Goal: Task Accomplishment & Management: Manage account settings

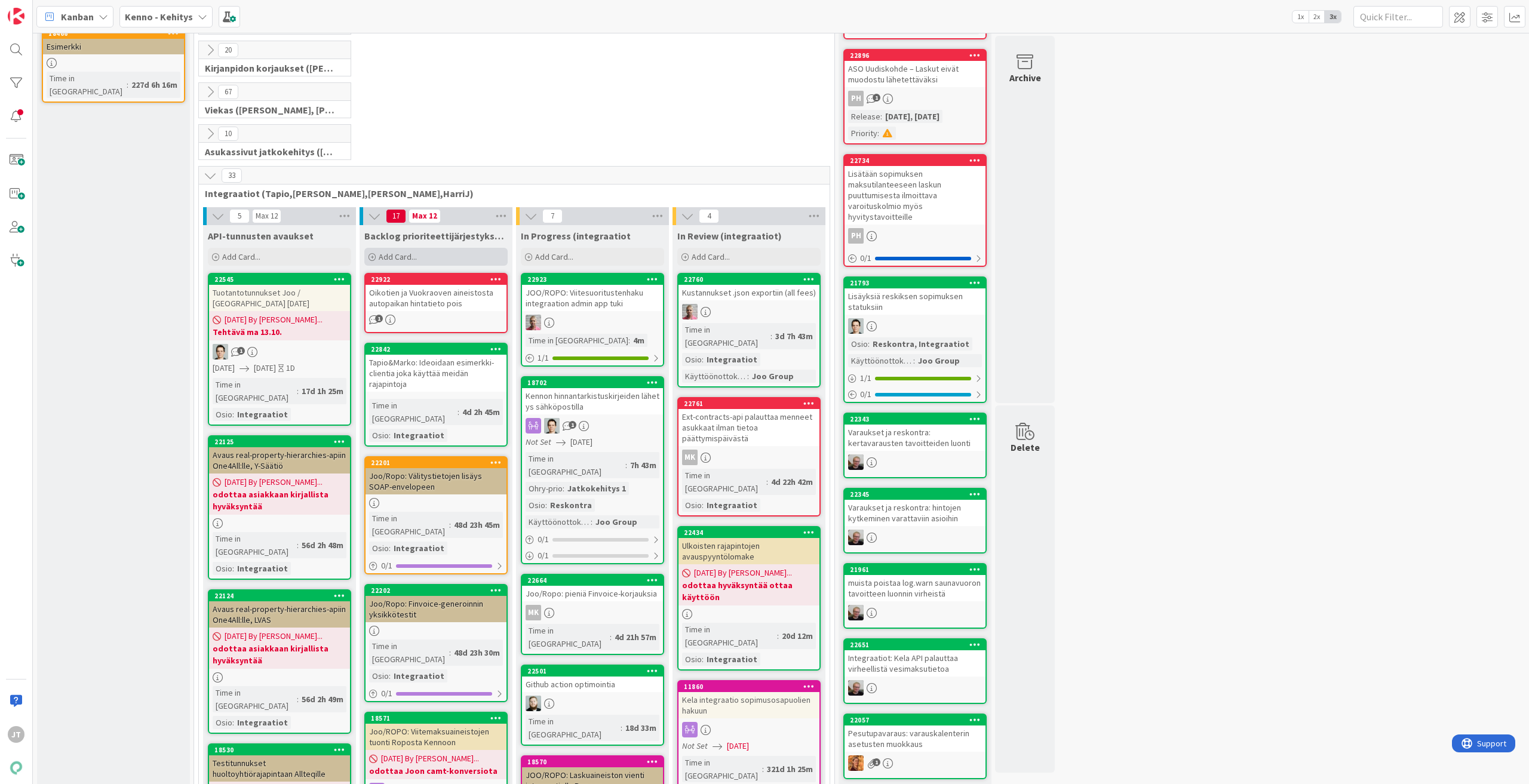
click at [412, 256] on span "Add Card..." at bounding box center [398, 257] width 38 height 11
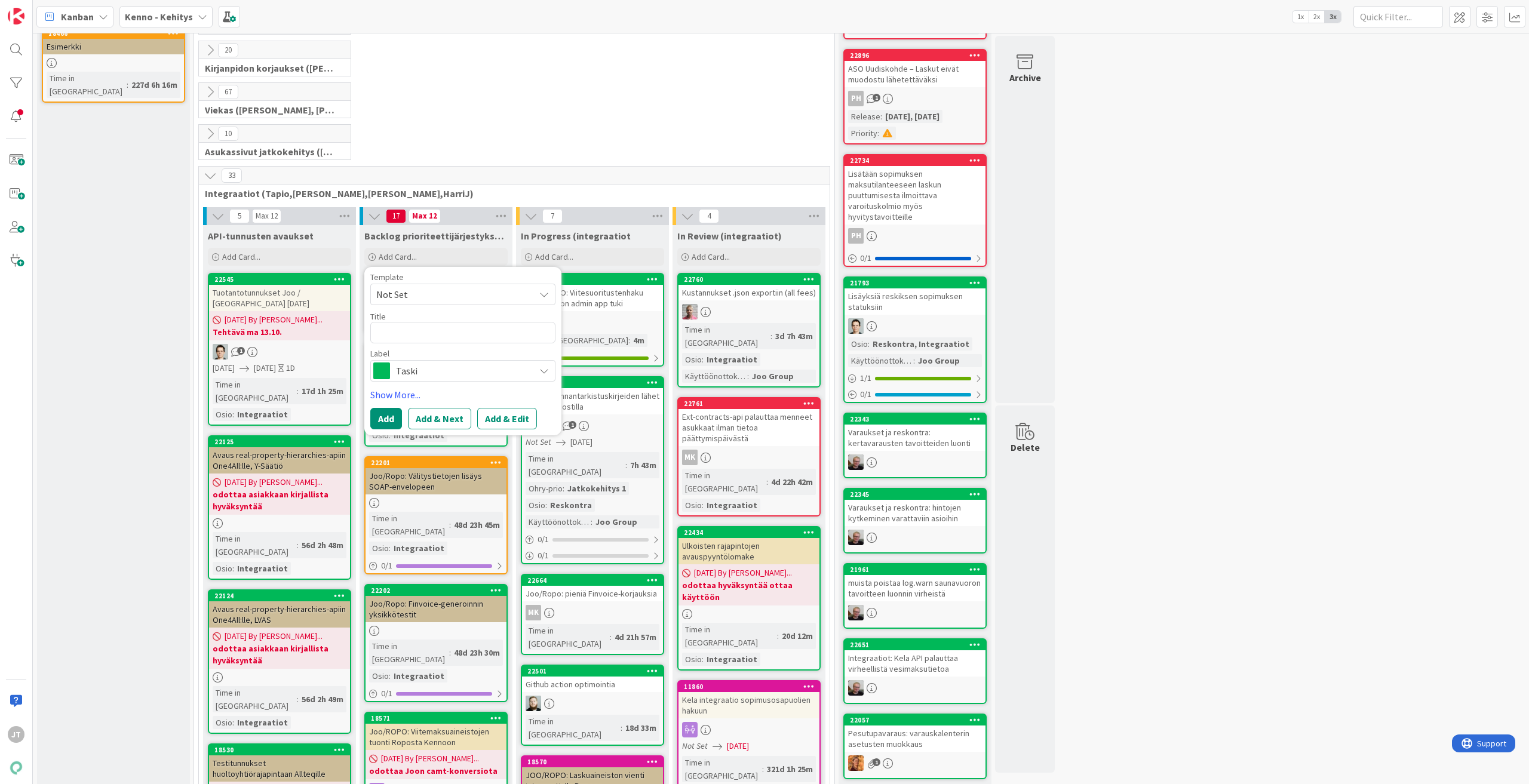
click at [183, 15] on b "Kenno - Kehitys" at bounding box center [158, 16] width 68 height 12
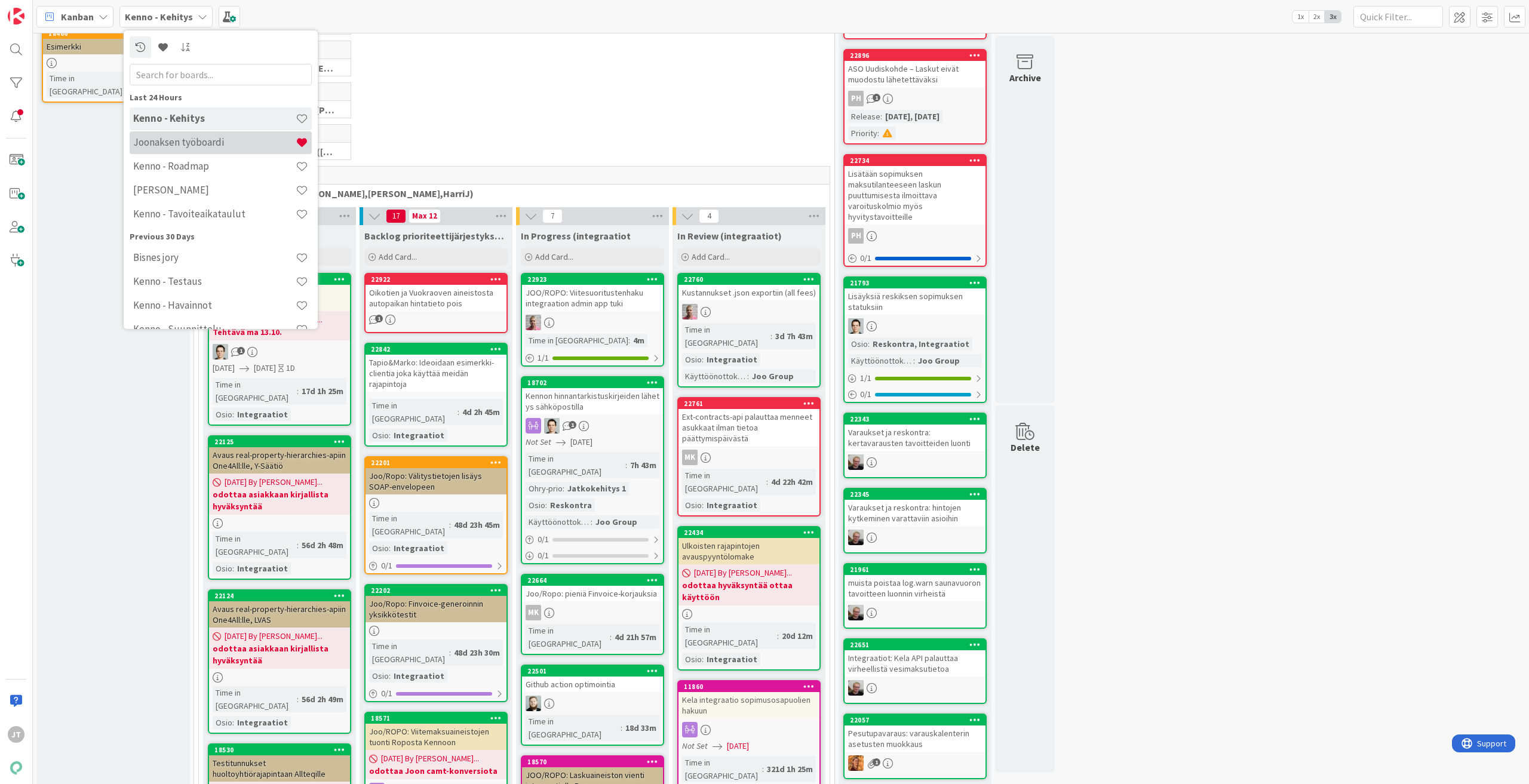
click at [184, 145] on h4 "Joonaksen työboardi" at bounding box center [214, 142] width 162 height 12
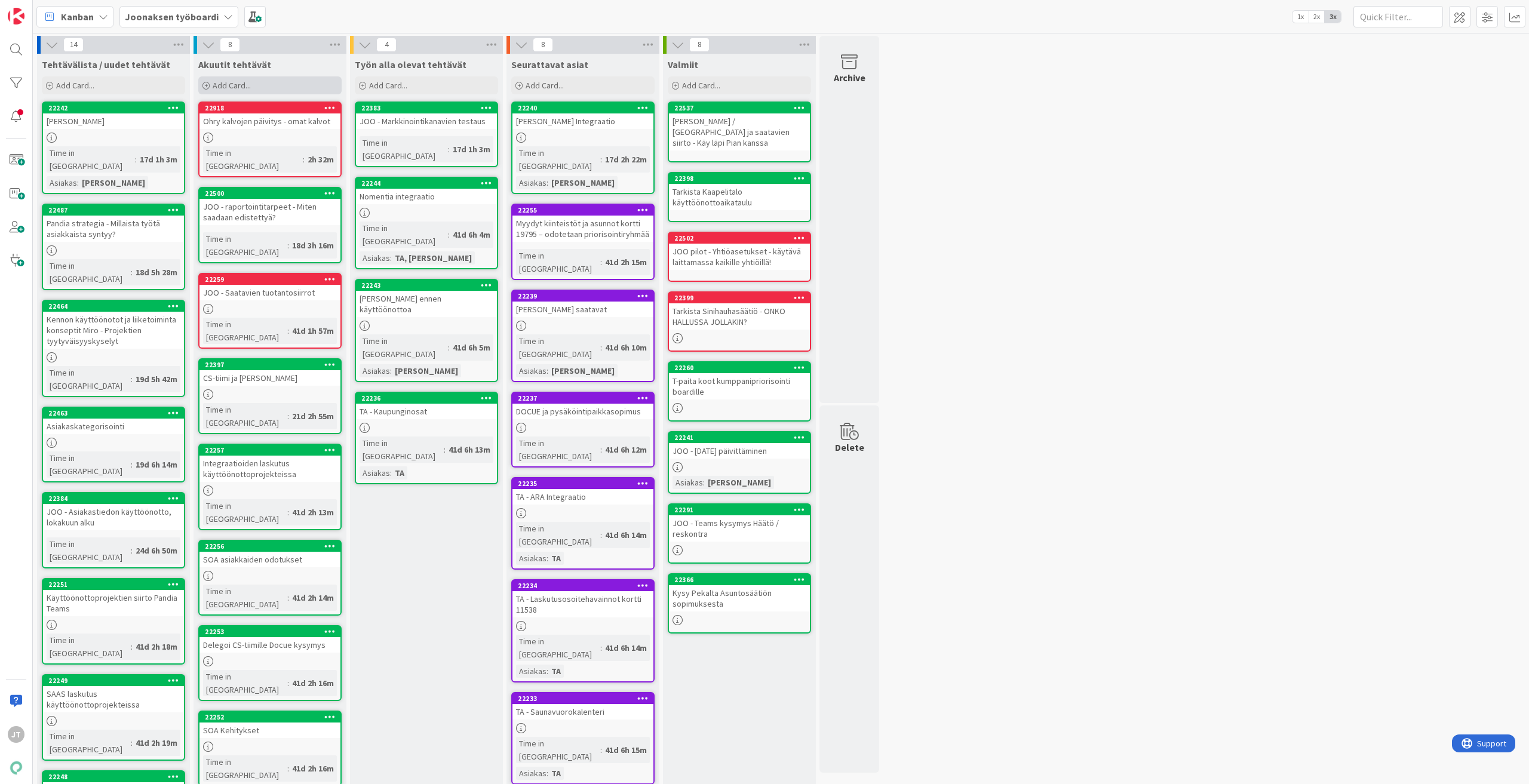
click at [235, 82] on span "Add Card..." at bounding box center [232, 86] width 38 height 11
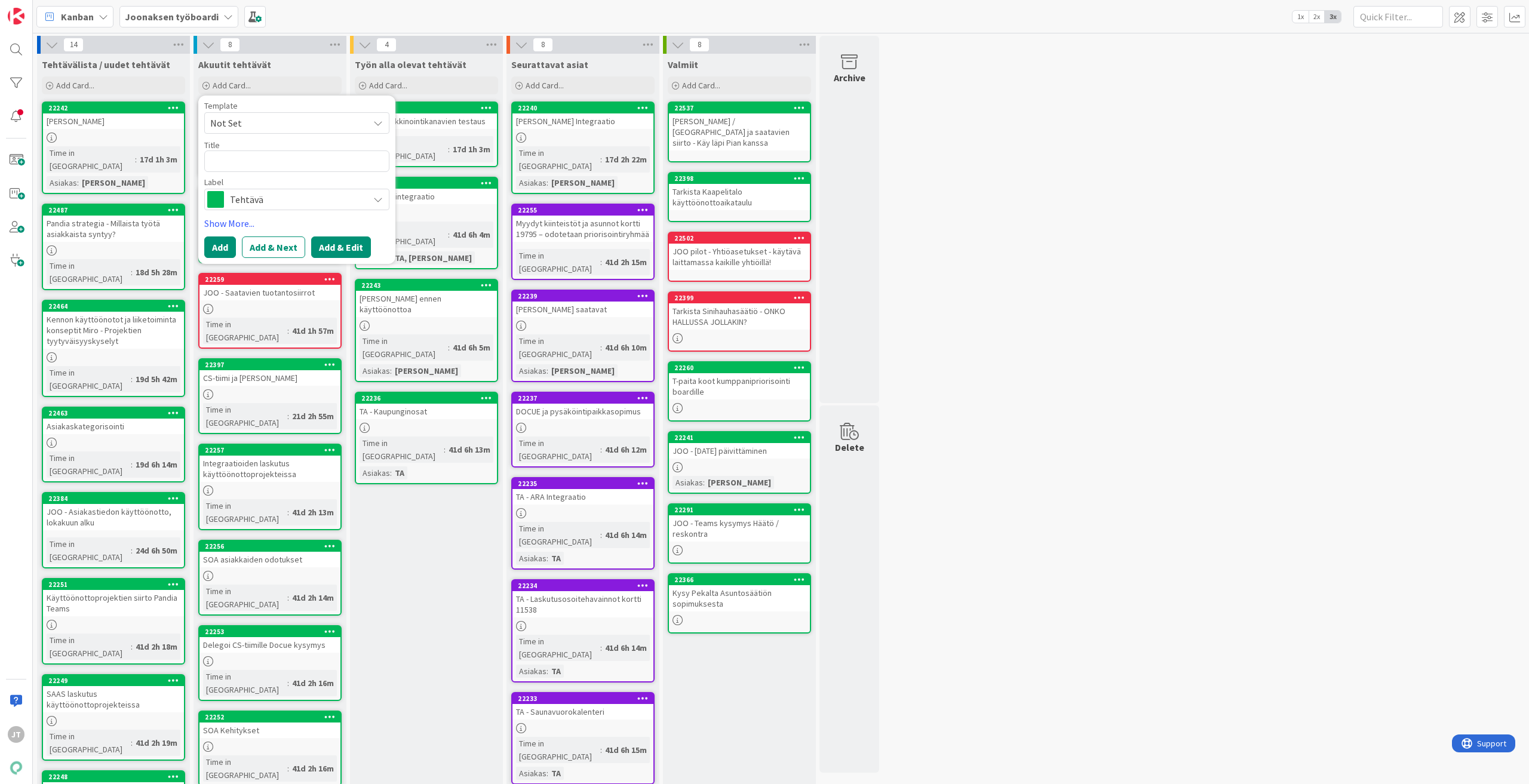
click at [334, 249] on button "Add & Edit" at bounding box center [341, 247] width 60 height 21
click at [291, 164] on textarea at bounding box center [297, 161] width 185 height 21
type textarea "x"
type textarea "R"
type textarea "x"
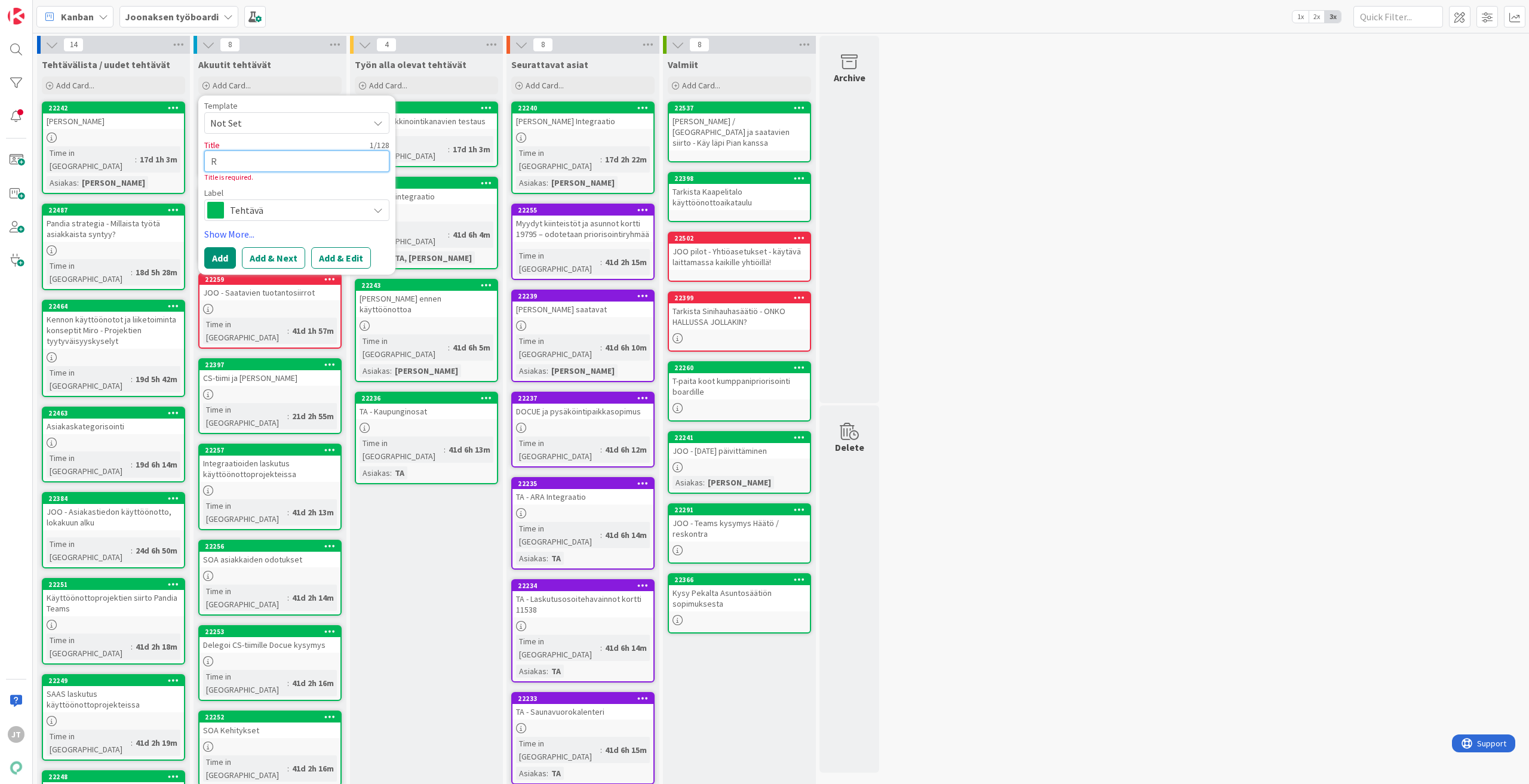
type textarea "RO"
type textarea "x"
type textarea "ROP"
type textarea "x"
type textarea "ROPO"
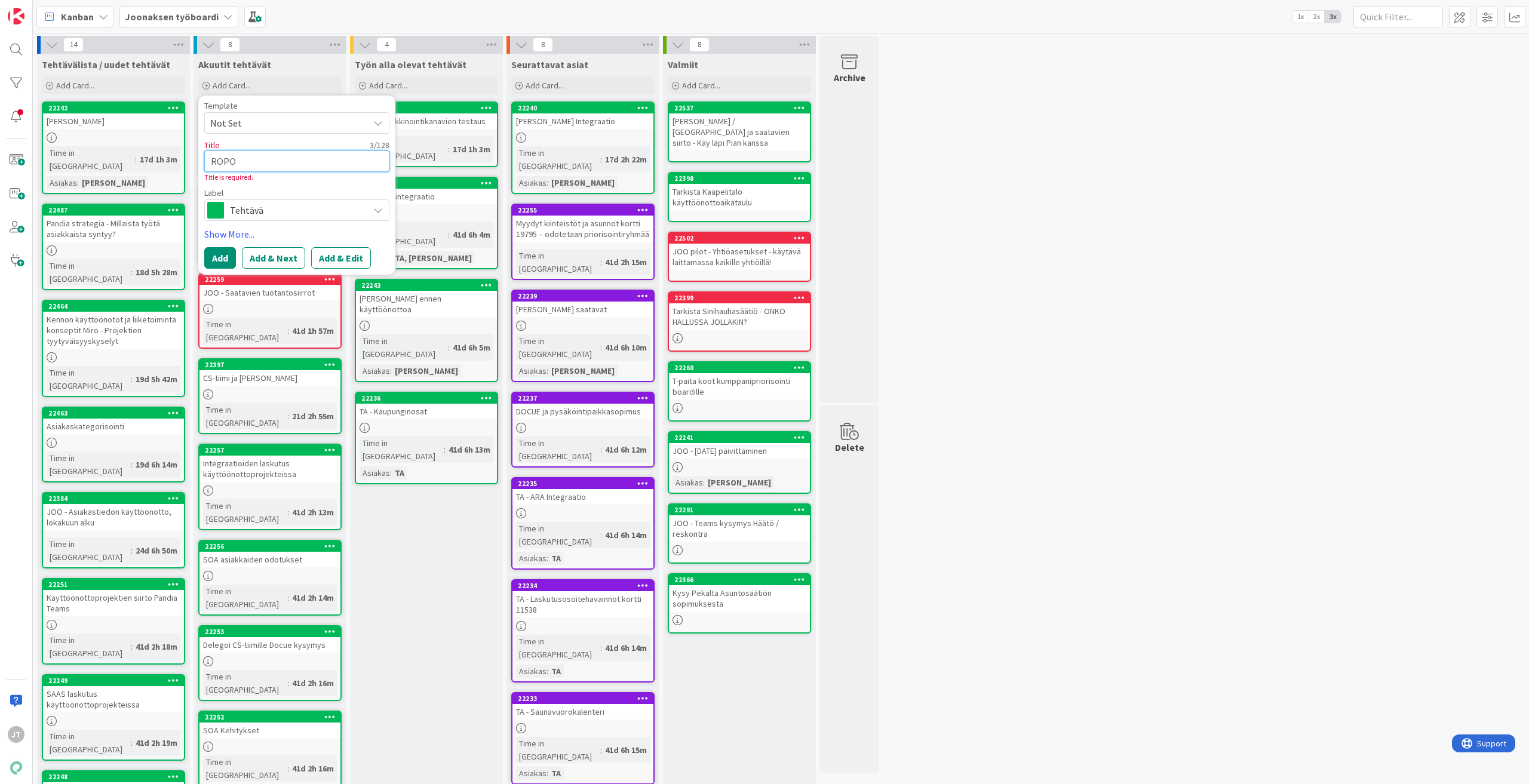
type textarea "x"
type textarea "ROPO"
type textarea "x"
type textarea "ROPO _"
type textarea "x"
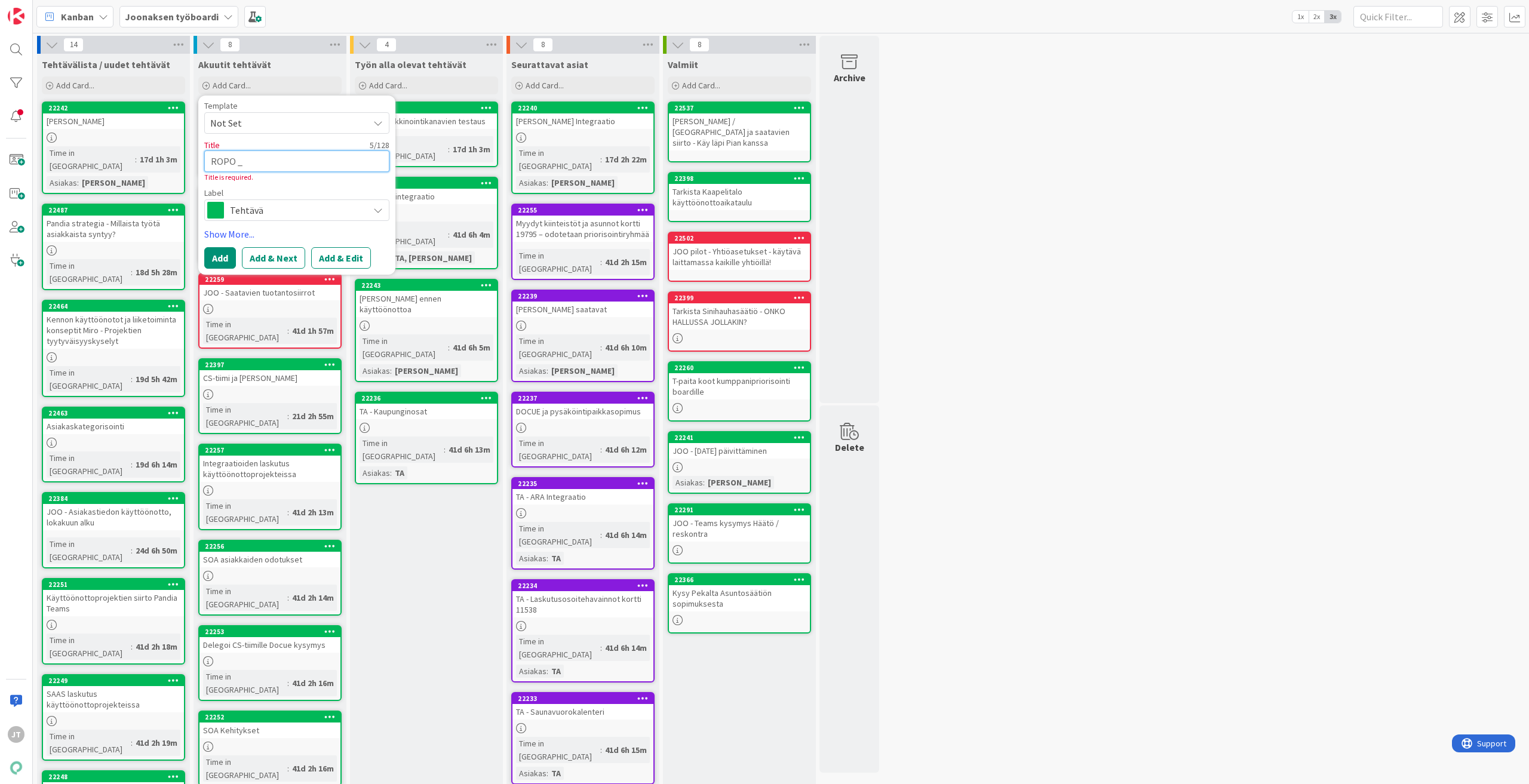
type textarea "ROPO _"
type textarea "x"
type textarea "ROPO _"
type textarea "x"
type textarea "ROPO"
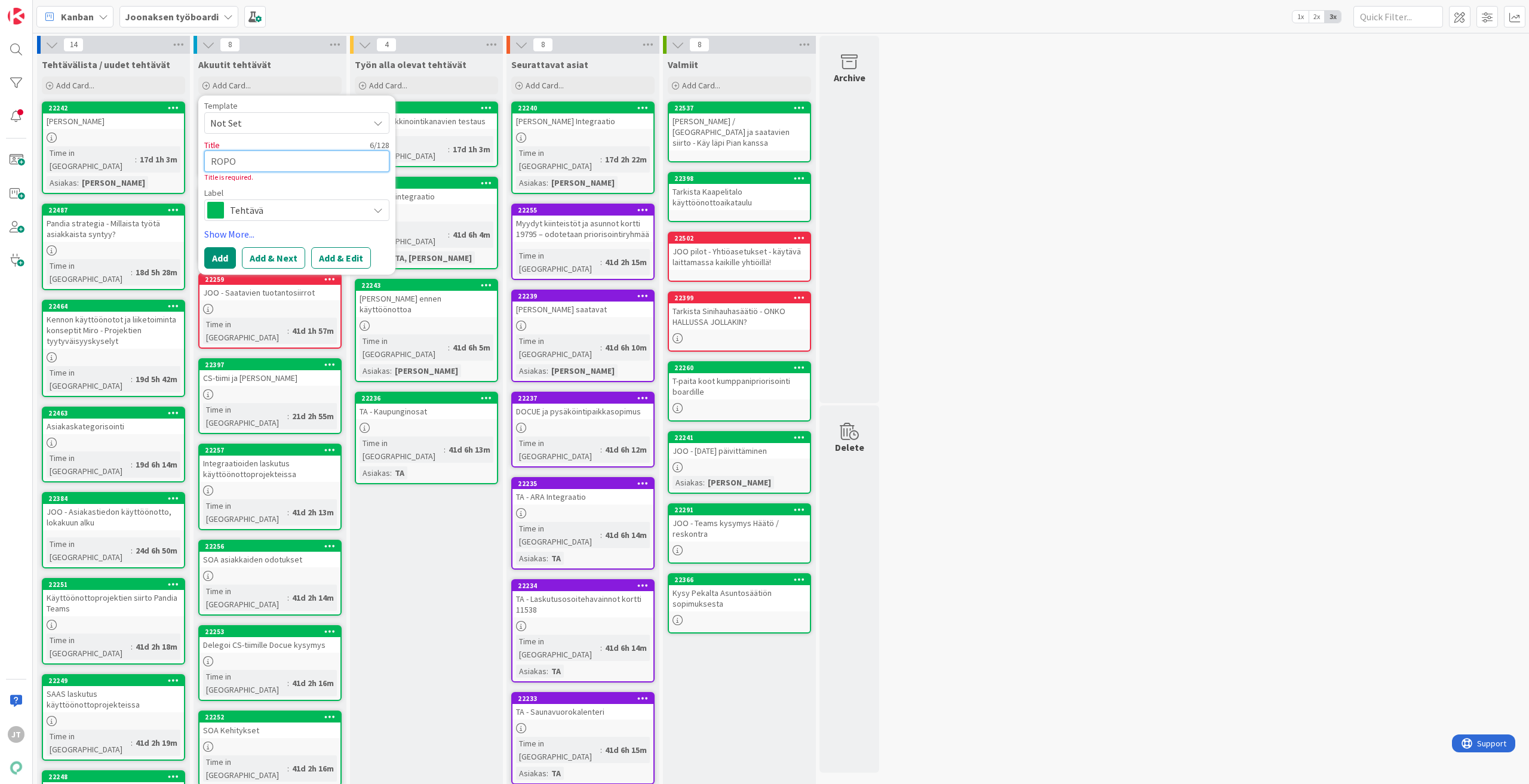
type textarea "x"
type textarea "ROPO -"
type textarea "x"
type textarea "ROPO -"
type textarea "x"
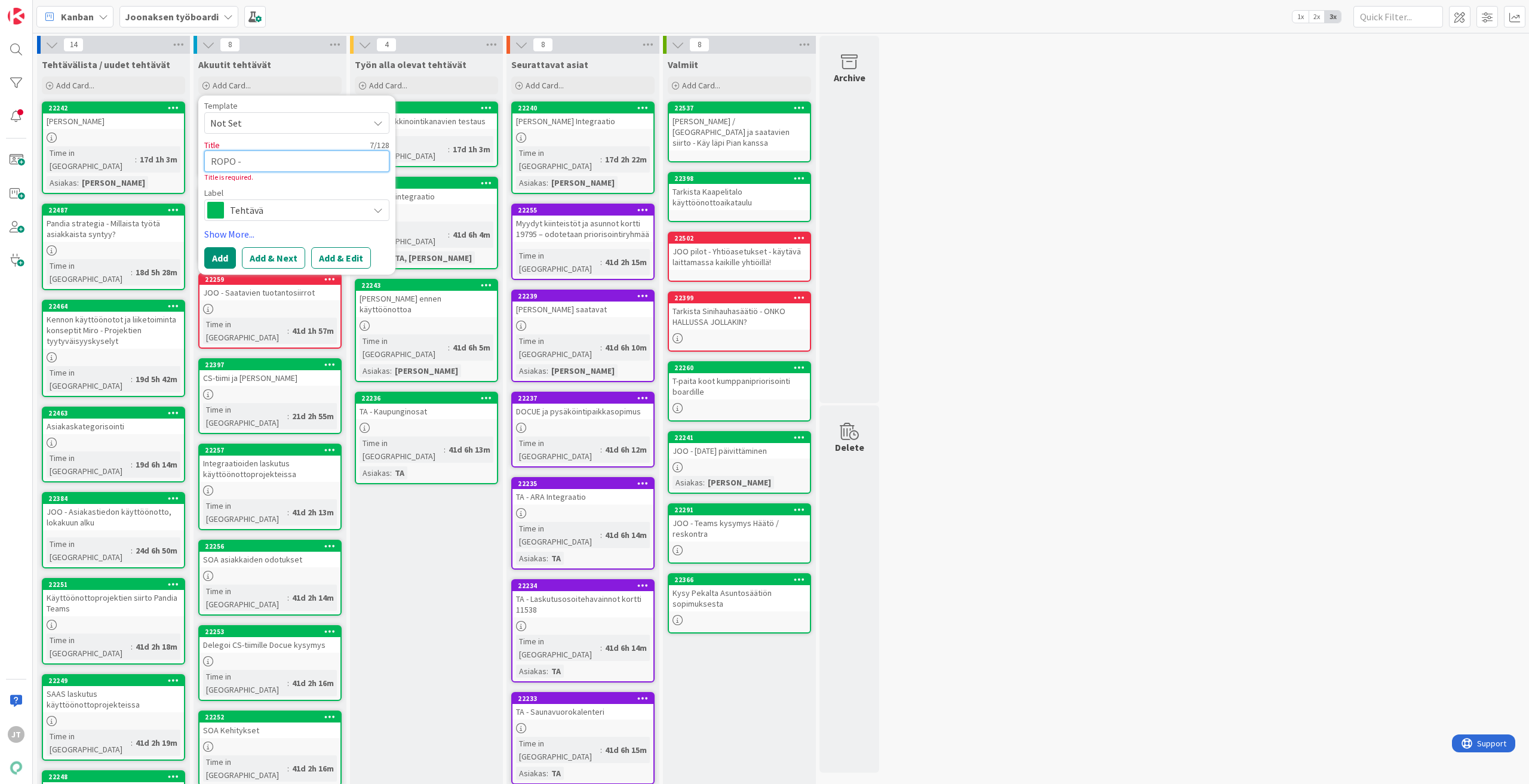
type textarea "ROPO - S"
type textarea "x"
type textarea "ROPO - SL"
type textarea "x"
type textarea "ROPO - SLE"
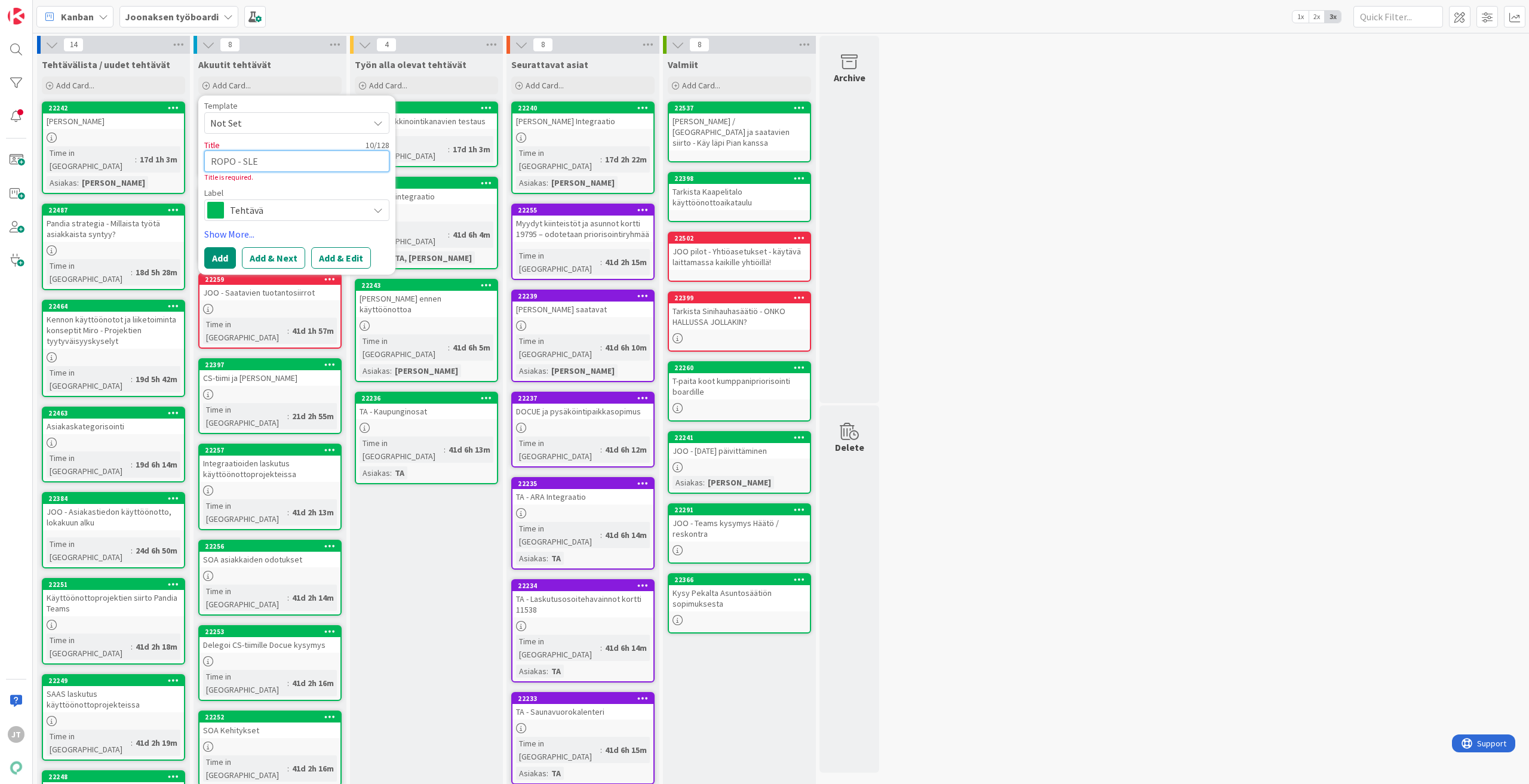
type textarea "x"
type textarea "ROPO - SL"
type textarea "x"
type textarea "ROPO - S"
type textarea "x"
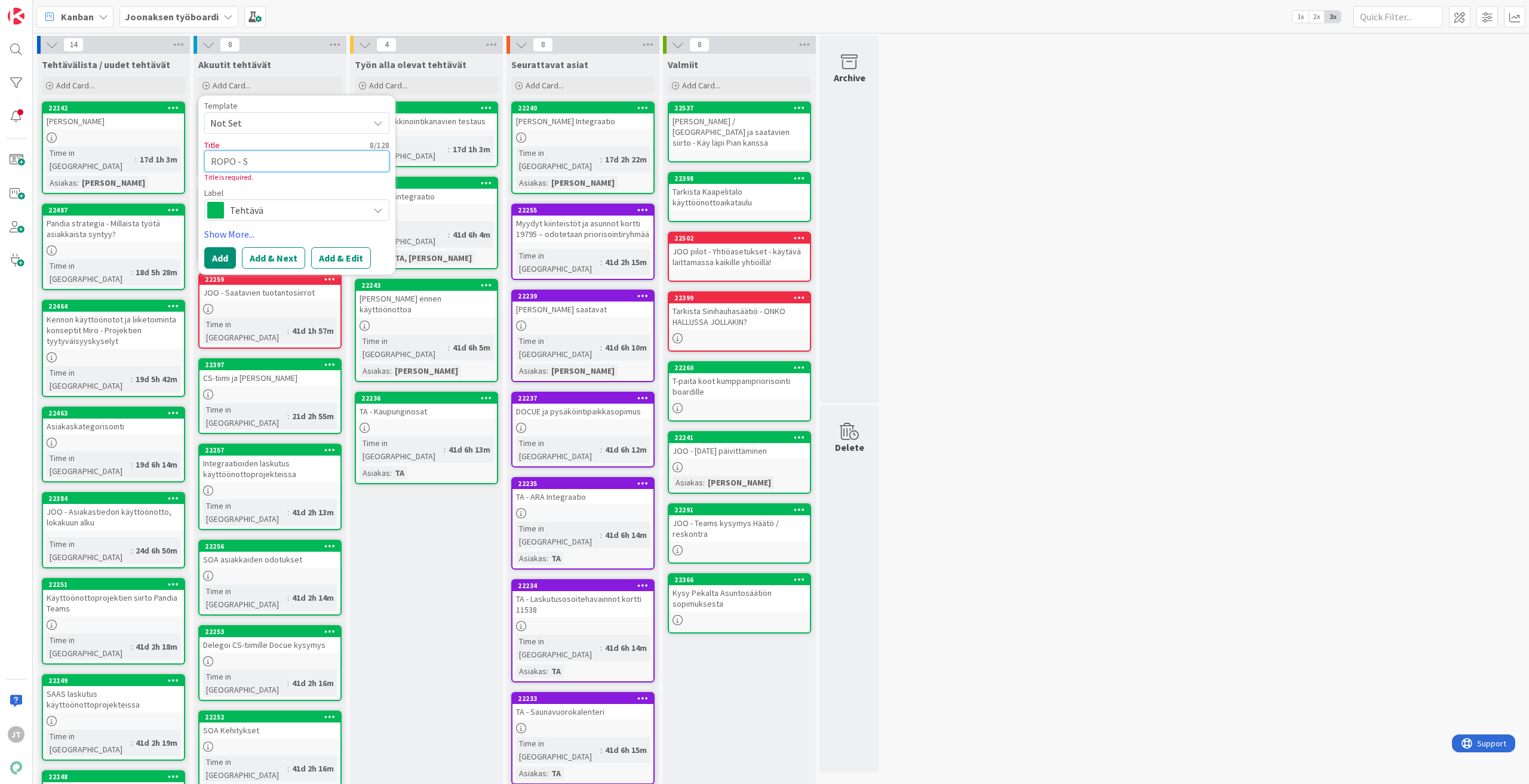
type textarea "ROPO - SE"
type textarea "x"
type textarea "ROPO - SEL"
type textarea "x"
type textarea "ROPO - SELV"
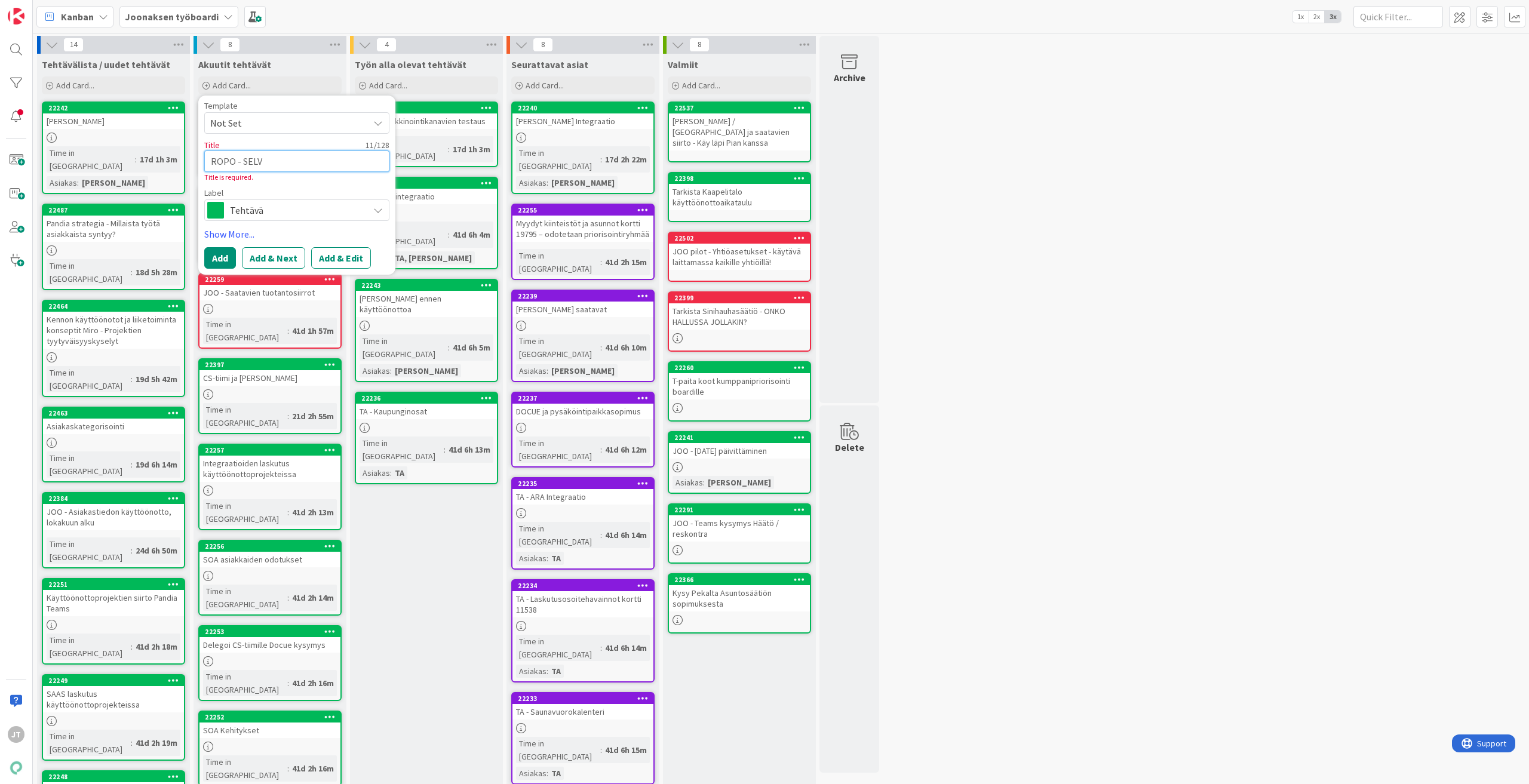
type textarea "x"
type textarea "ROPO - SELVI"
type textarea "x"
type textarea "ROPO - SELVIT"
type textarea "x"
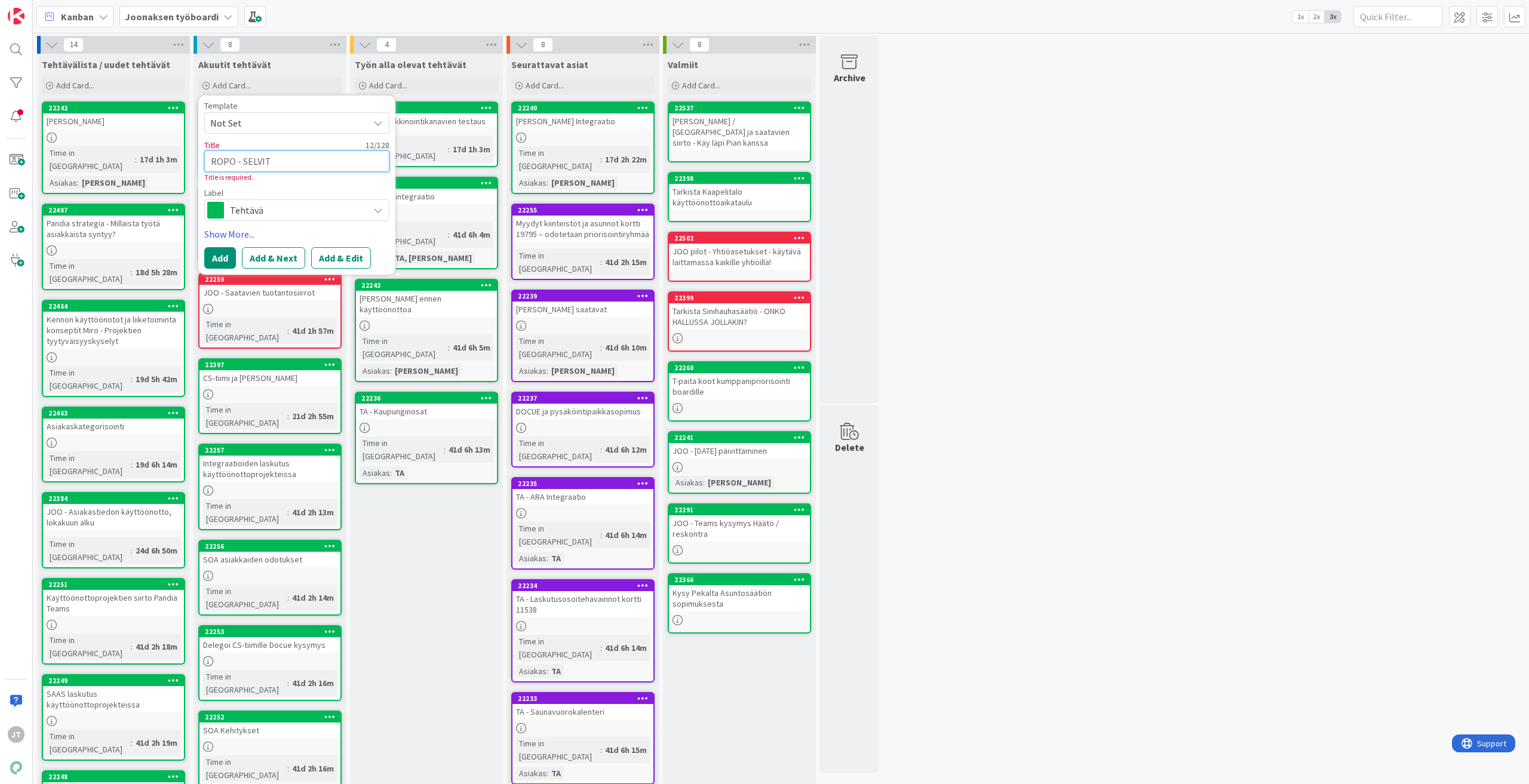
type textarea "ROPO - SELVITÄ"
type textarea "x"
type textarea "ROPO - SELVITÄ"
type textarea "x"
type textarea "ROPO - SELVITÄ"
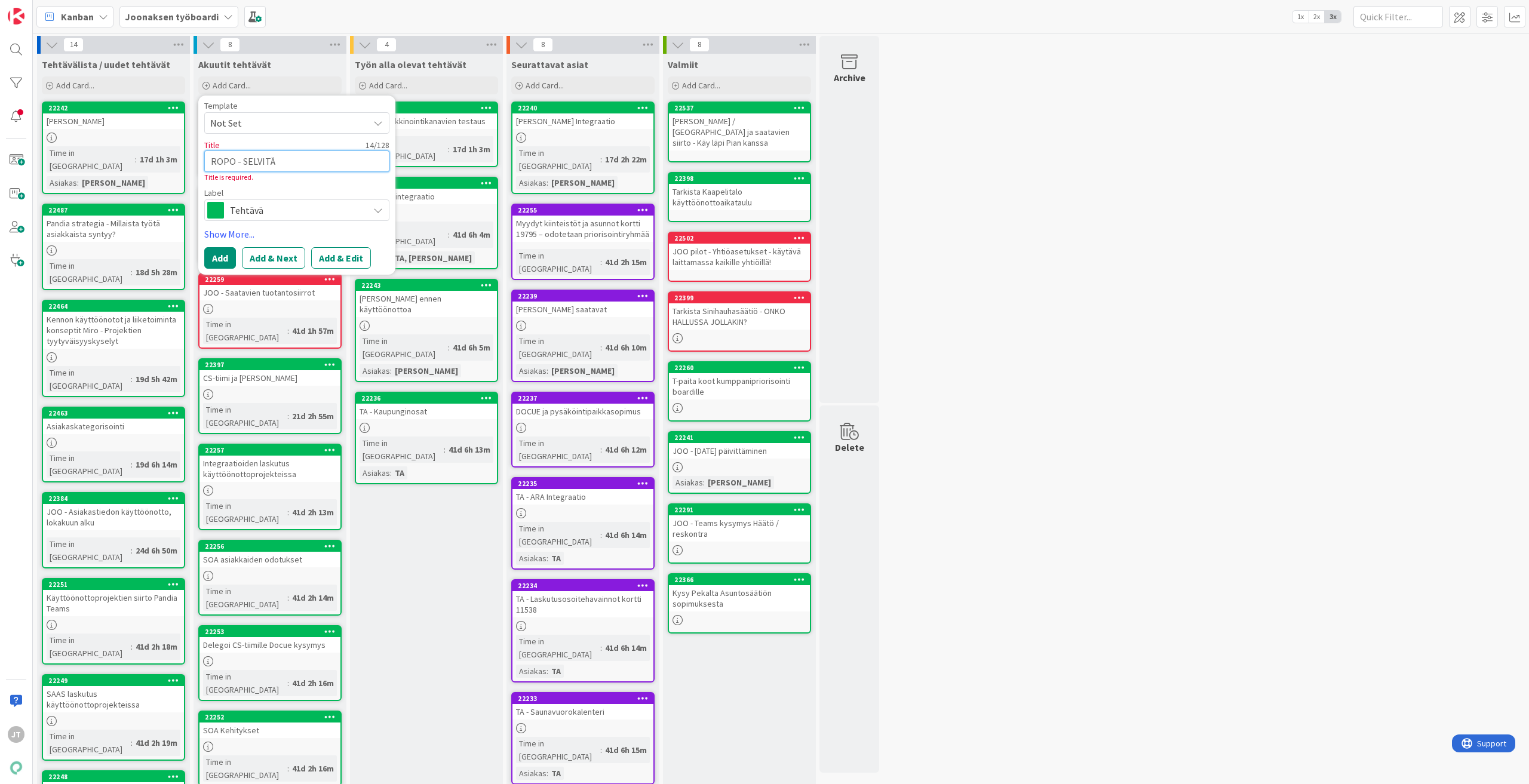
type textarea "x"
type textarea "ROPO - SELVITÄ!"
click at [288, 207] on span "Tehtävä" at bounding box center [296, 210] width 132 height 16
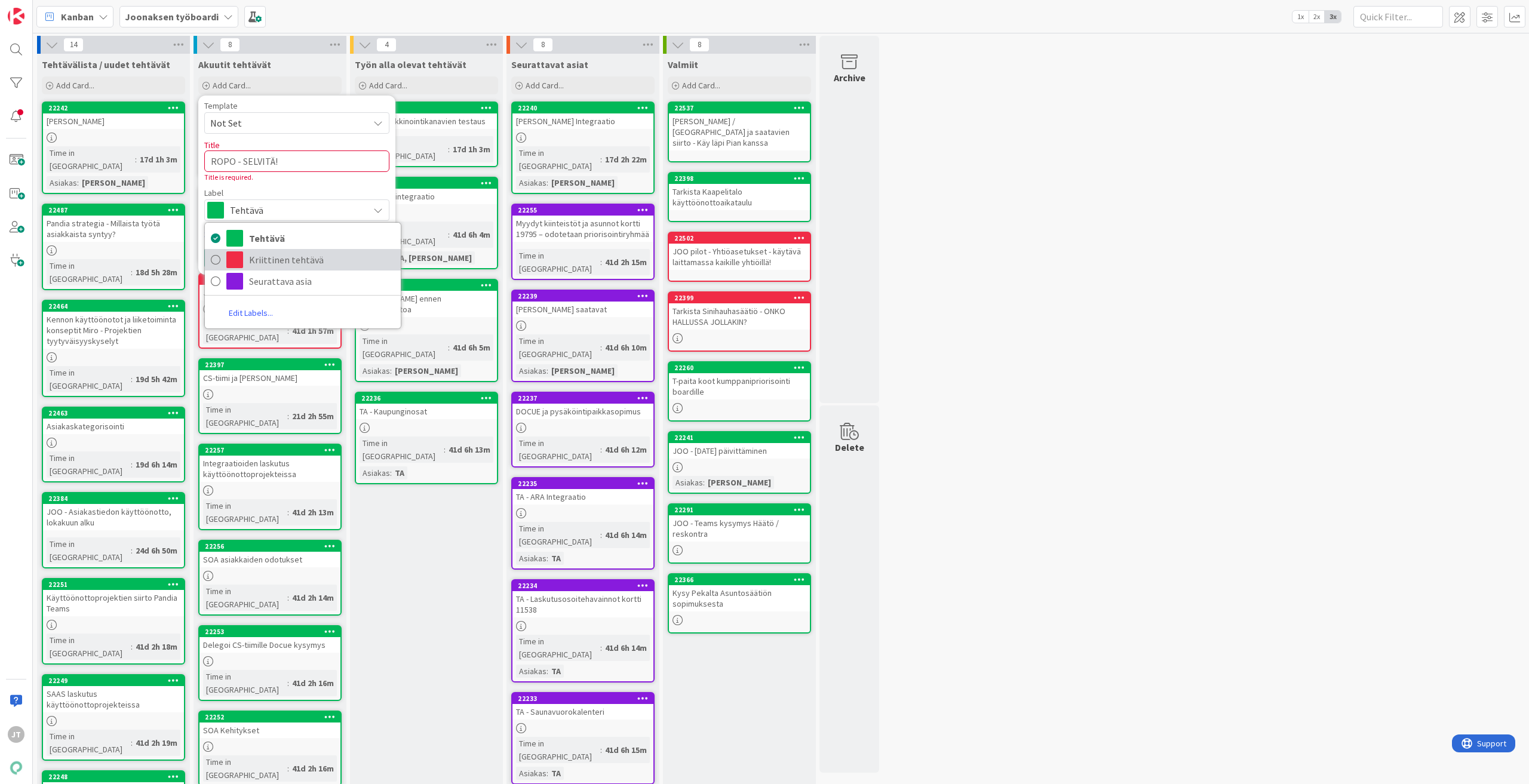
click at [289, 257] on span "Kriittinen tehtävä" at bounding box center [321, 260] width 146 height 18
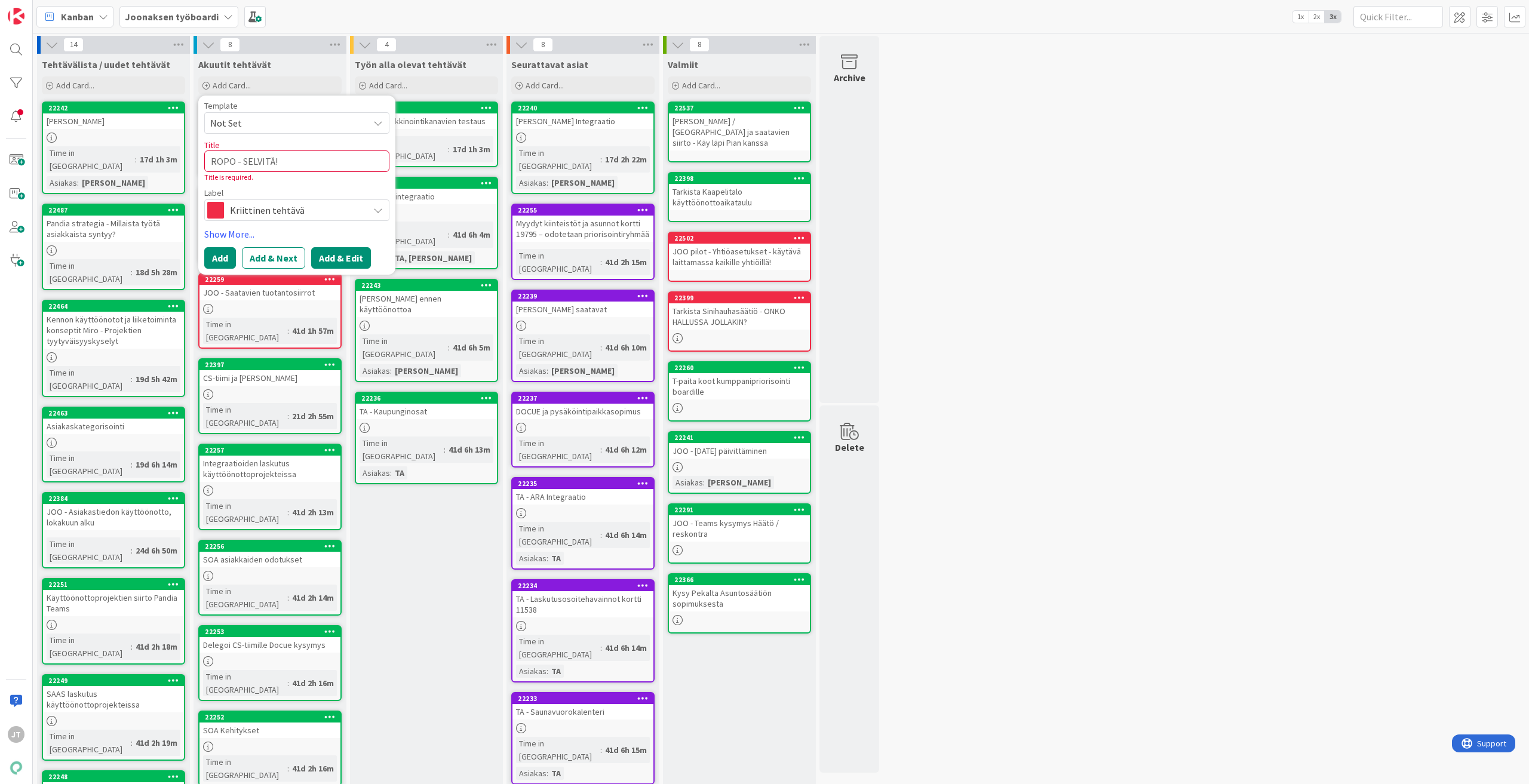
click at [345, 257] on button "Add & Edit" at bounding box center [341, 258] width 60 height 21
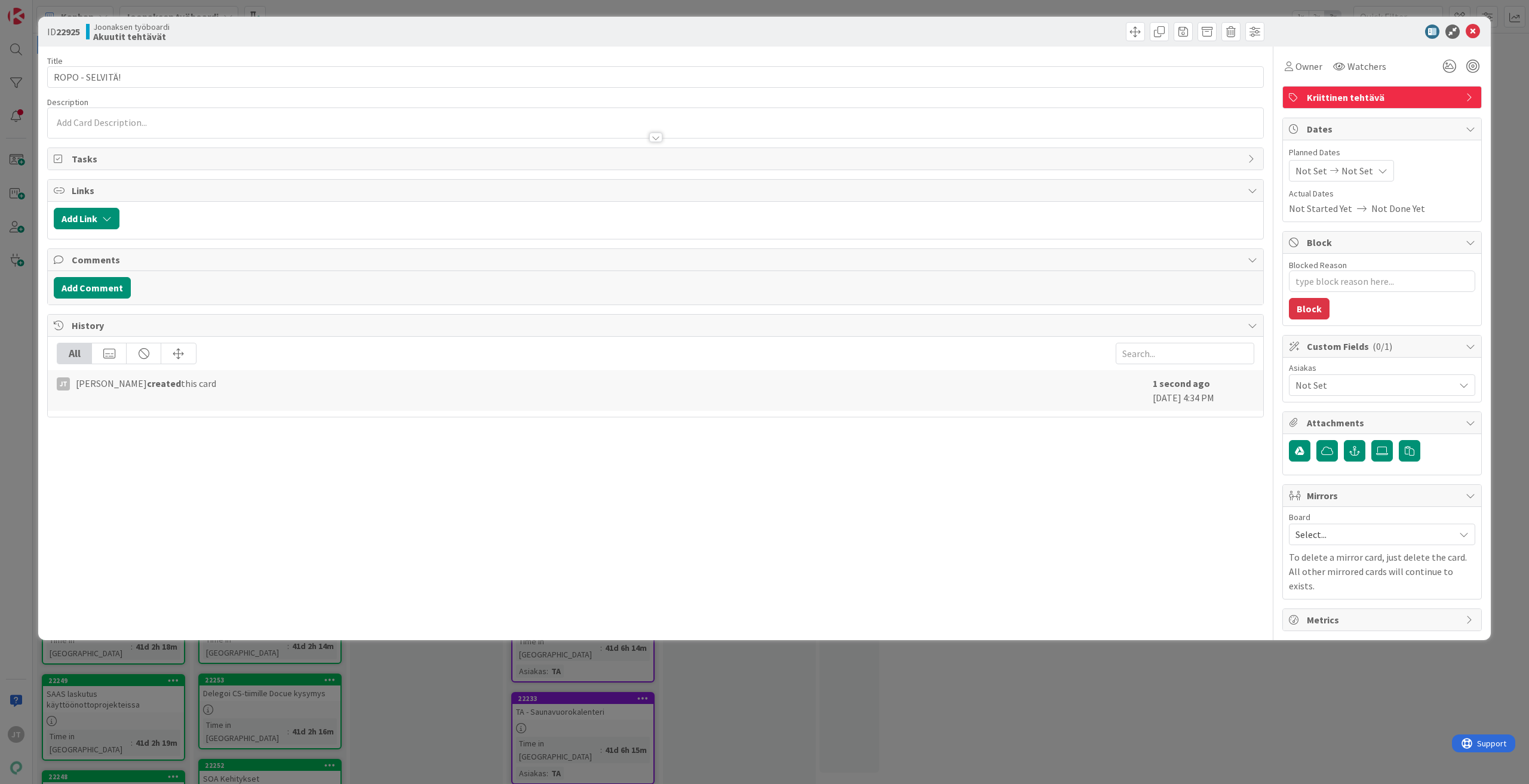
click at [170, 124] on p at bounding box center [655, 123] width 1203 height 14
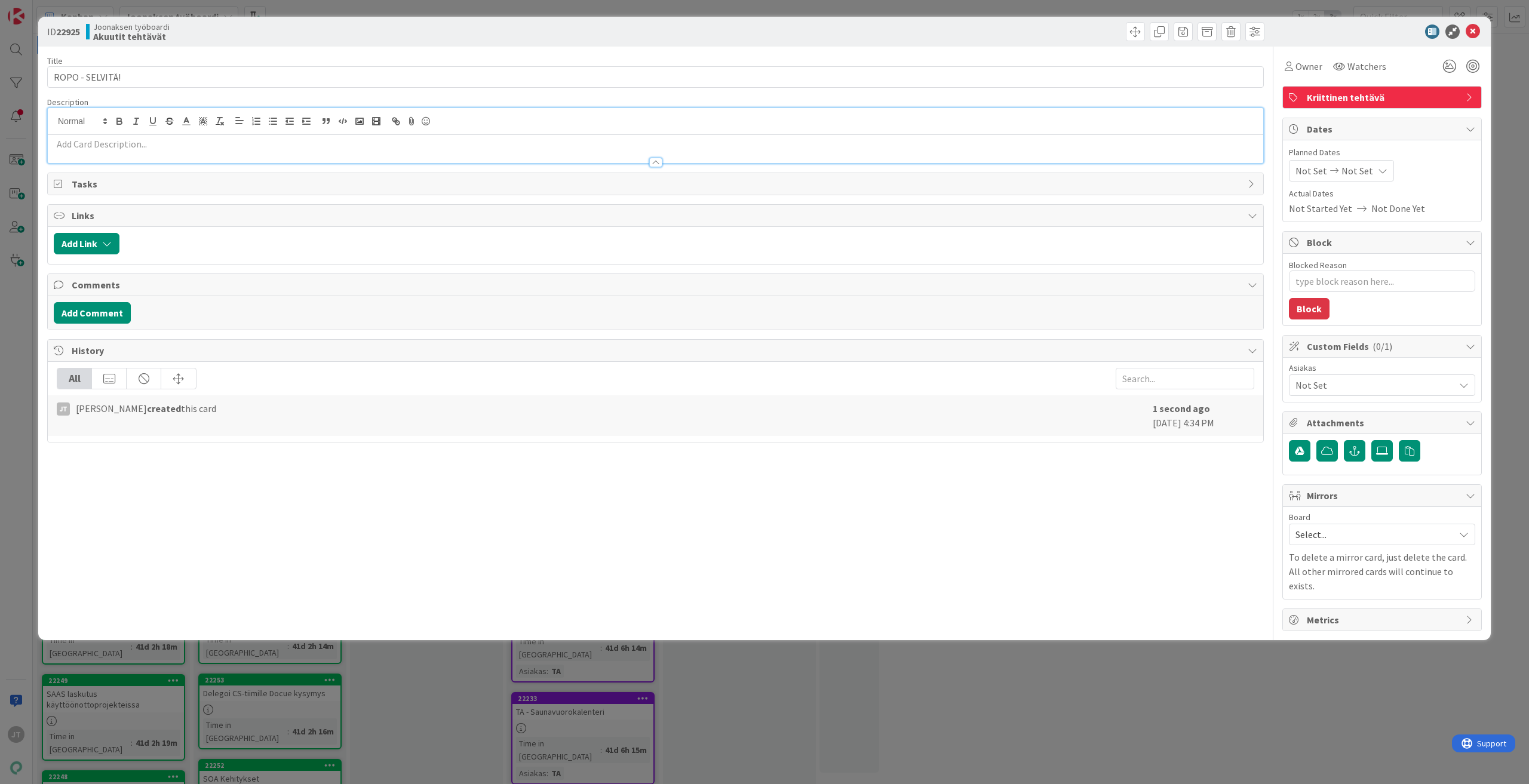
click at [133, 144] on p at bounding box center [655, 144] width 1203 height 14
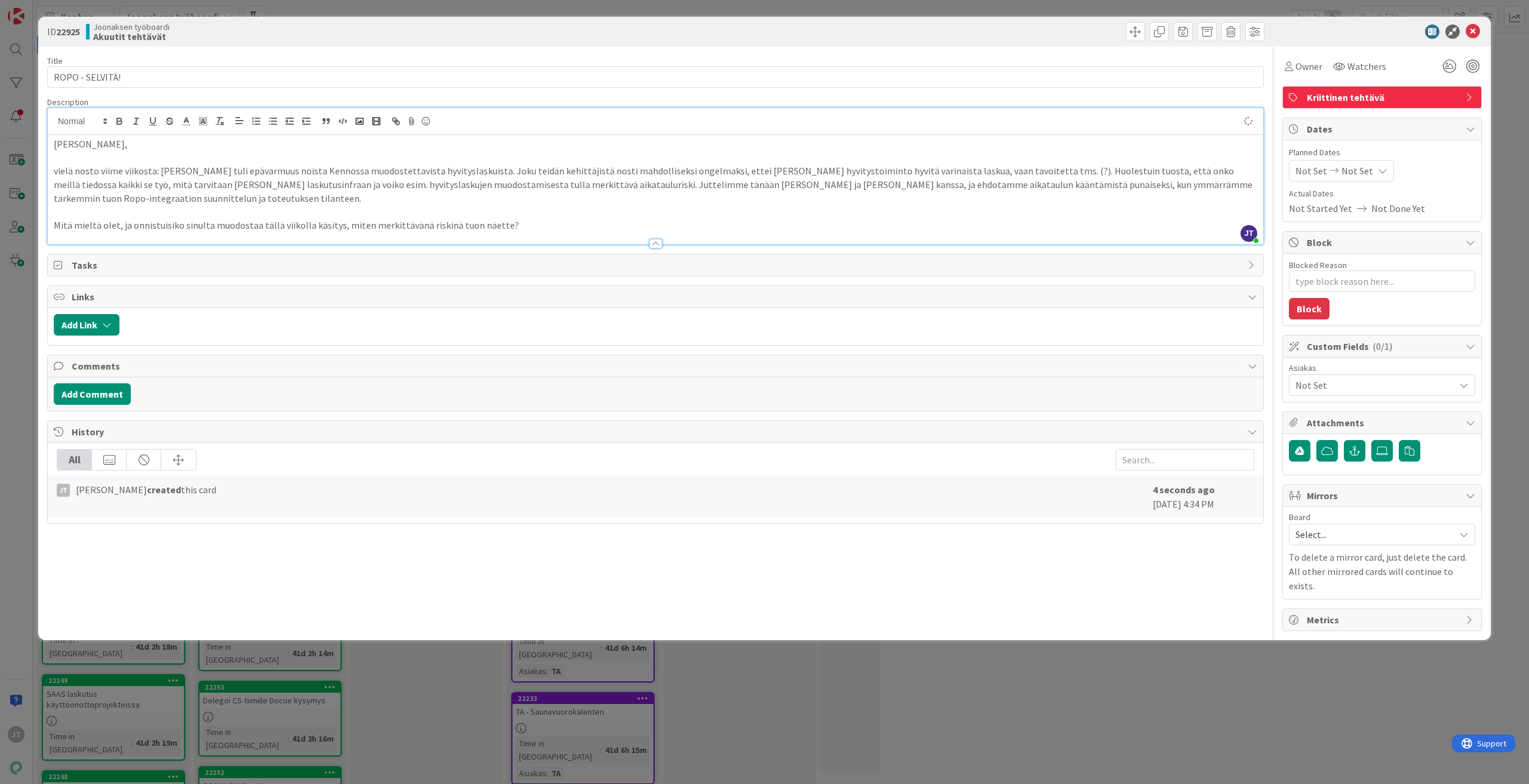
type textarea "x"
click at [364, 175] on p "vielä nosto viime viikosta: Minulle tuli epävarmuus noista Kennossa muodostetta…" at bounding box center [655, 184] width 1203 height 40
click at [514, 176] on p "vielä nosto viime viikosta: Minulle tuli epävarmuus noista Kennossa muodostetta…" at bounding box center [655, 184] width 1203 height 40
click at [605, 183] on p "vielä nosto viime viikosta: Minulle tuli epävarmuus noista Kennossa muodostetta…" at bounding box center [655, 184] width 1203 height 40
click at [879, 186] on p "vielä nosto viime viikosta: Minulle tuli epävarmuus noista Kennossa muodostetta…" at bounding box center [655, 184] width 1203 height 40
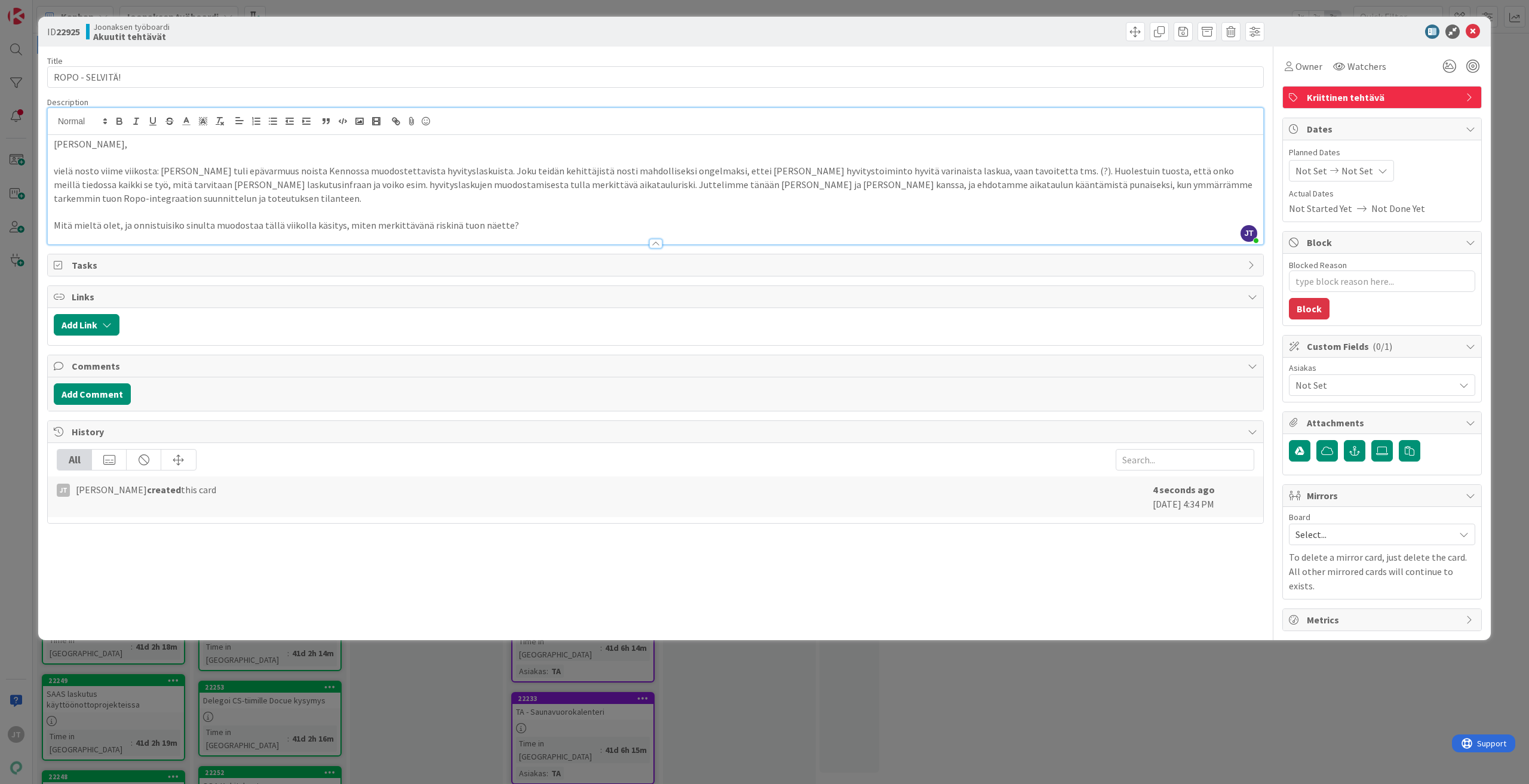
click at [498, 188] on p "vielä nosto viime viikosta: Minulle tuli epävarmuus noista Kennossa muodostetta…" at bounding box center [655, 184] width 1203 height 40
click at [557, 206] on p at bounding box center [655, 212] width 1203 height 14
click at [558, 219] on p "Mitä mieltä olet, ja onnistuisiko sinulta muodostaa tällä viikolla käsitys, mit…" at bounding box center [655, 225] width 1203 height 14
click at [1473, 32] on icon at bounding box center [1473, 32] width 14 height 14
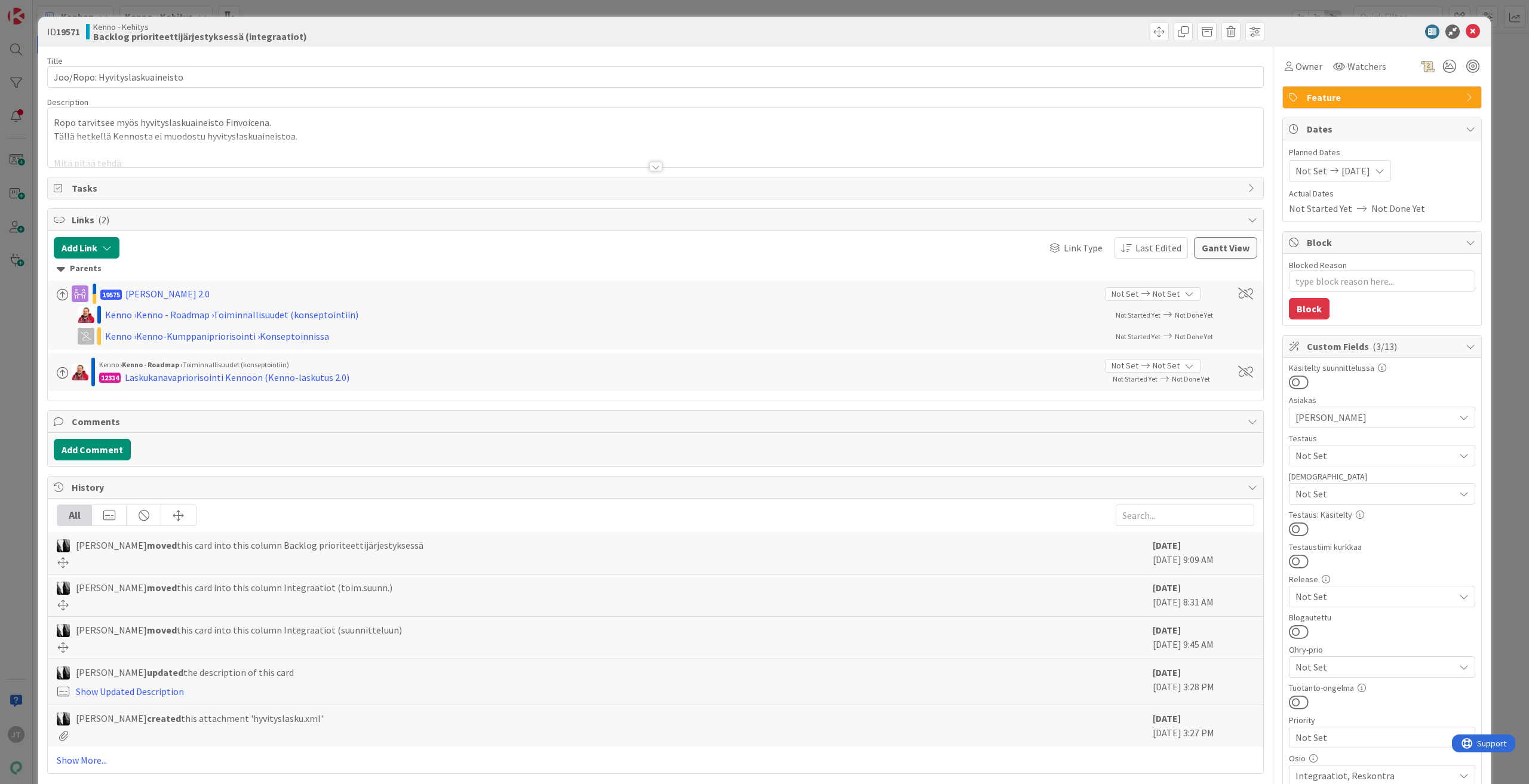
click at [649, 170] on div at bounding box center [655, 167] width 13 height 10
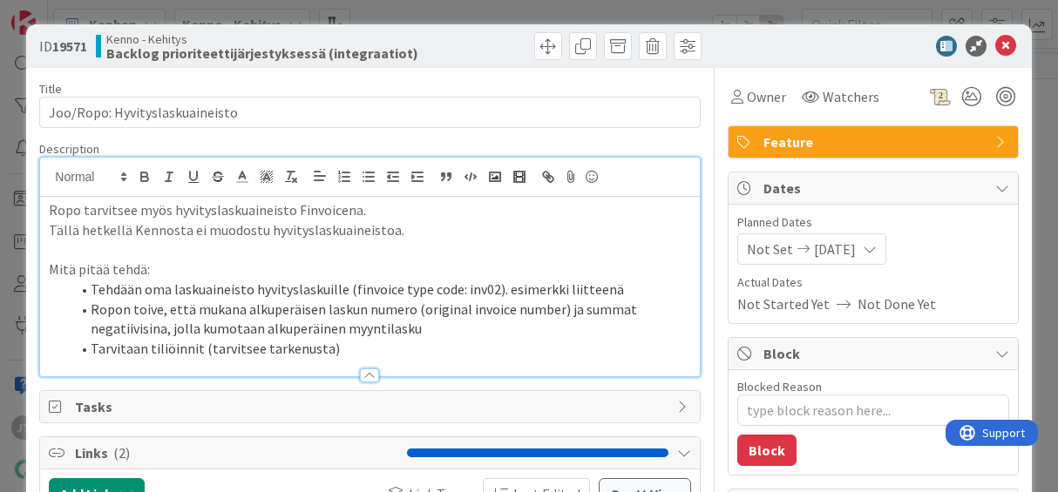
type textarea "x"
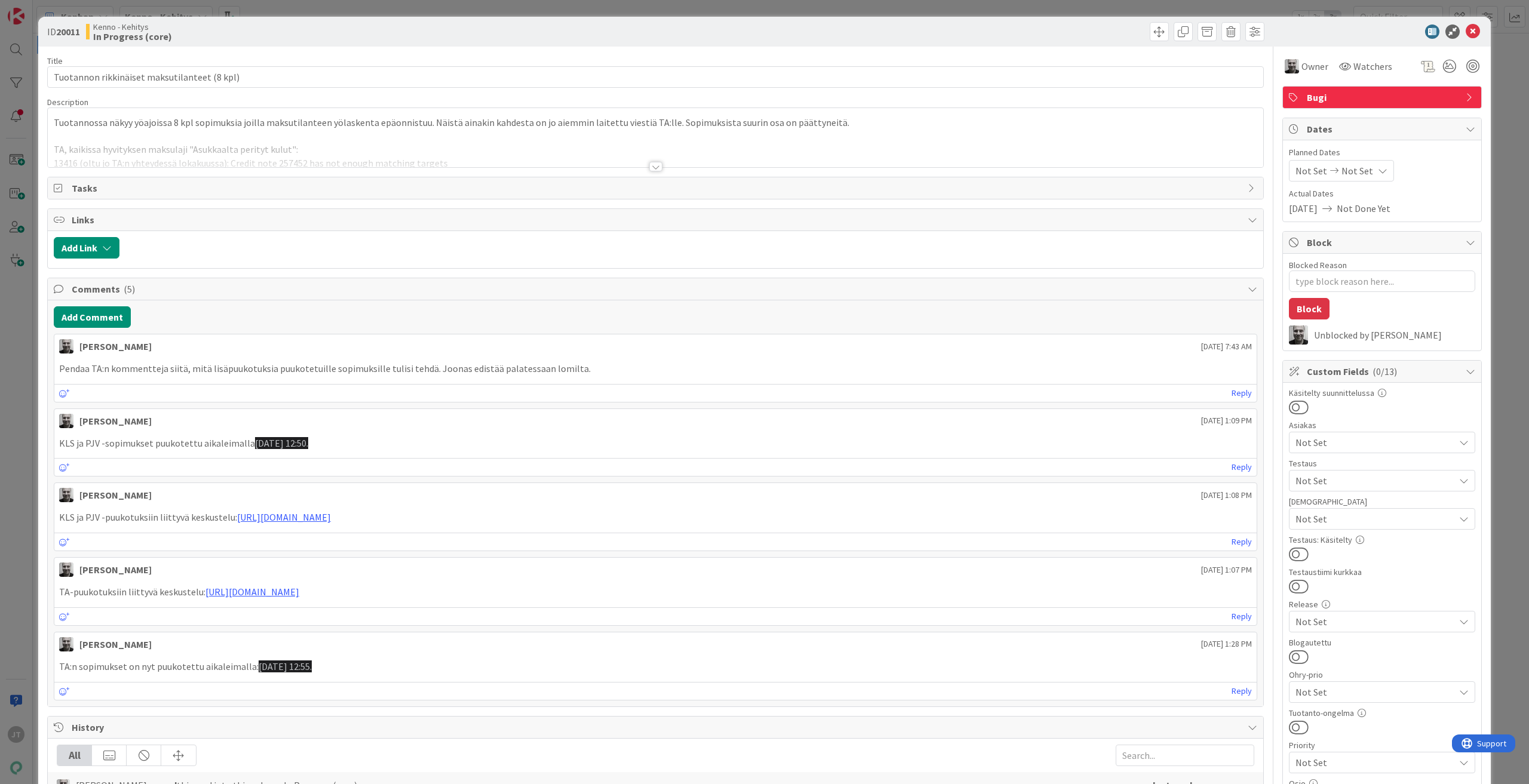
click at [1467, 27] on icon at bounding box center [1473, 32] width 14 height 14
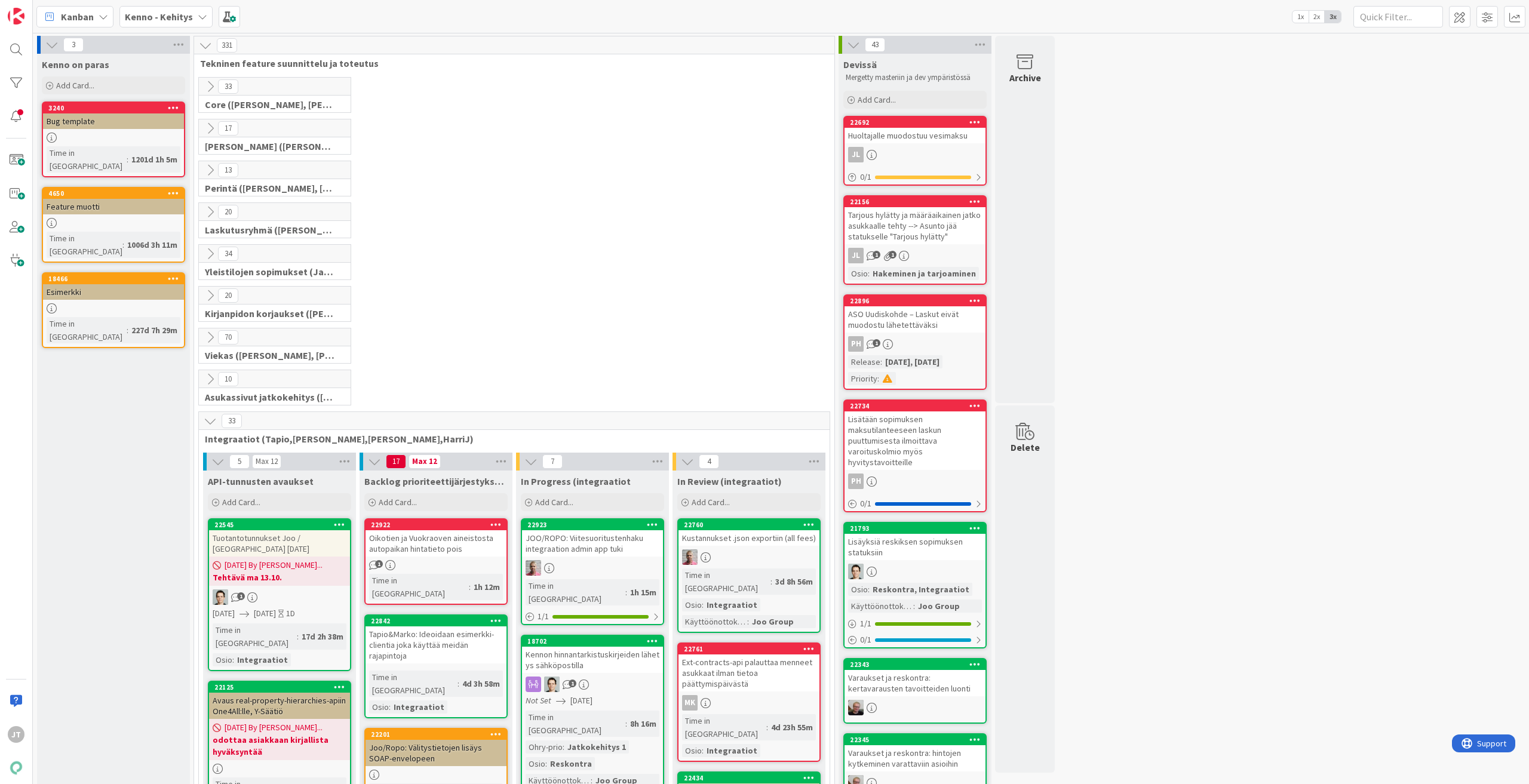
click at [215, 129] on icon at bounding box center [210, 128] width 13 height 13
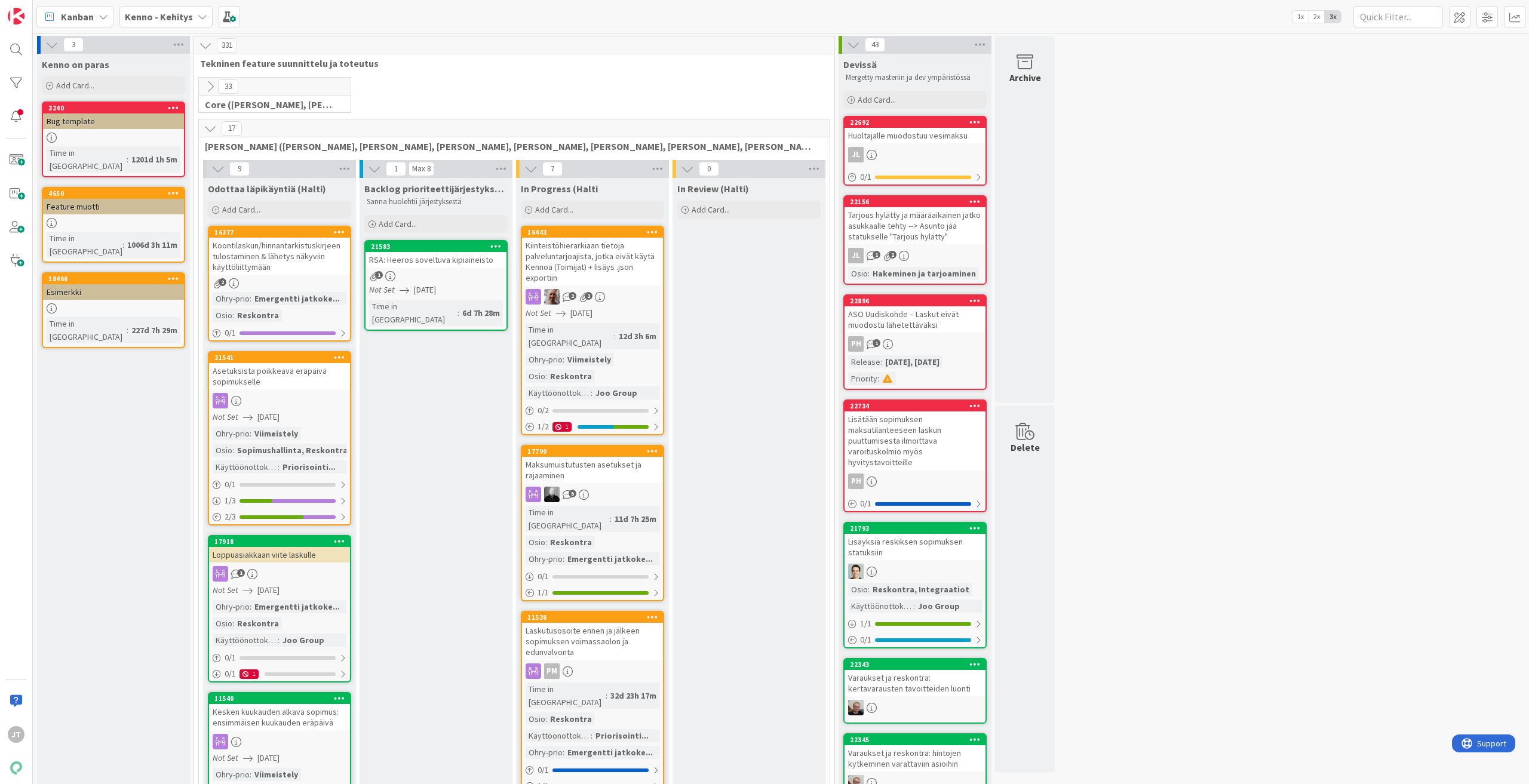
click at [628, 302] on div "2 2" at bounding box center [593, 297] width 141 height 16
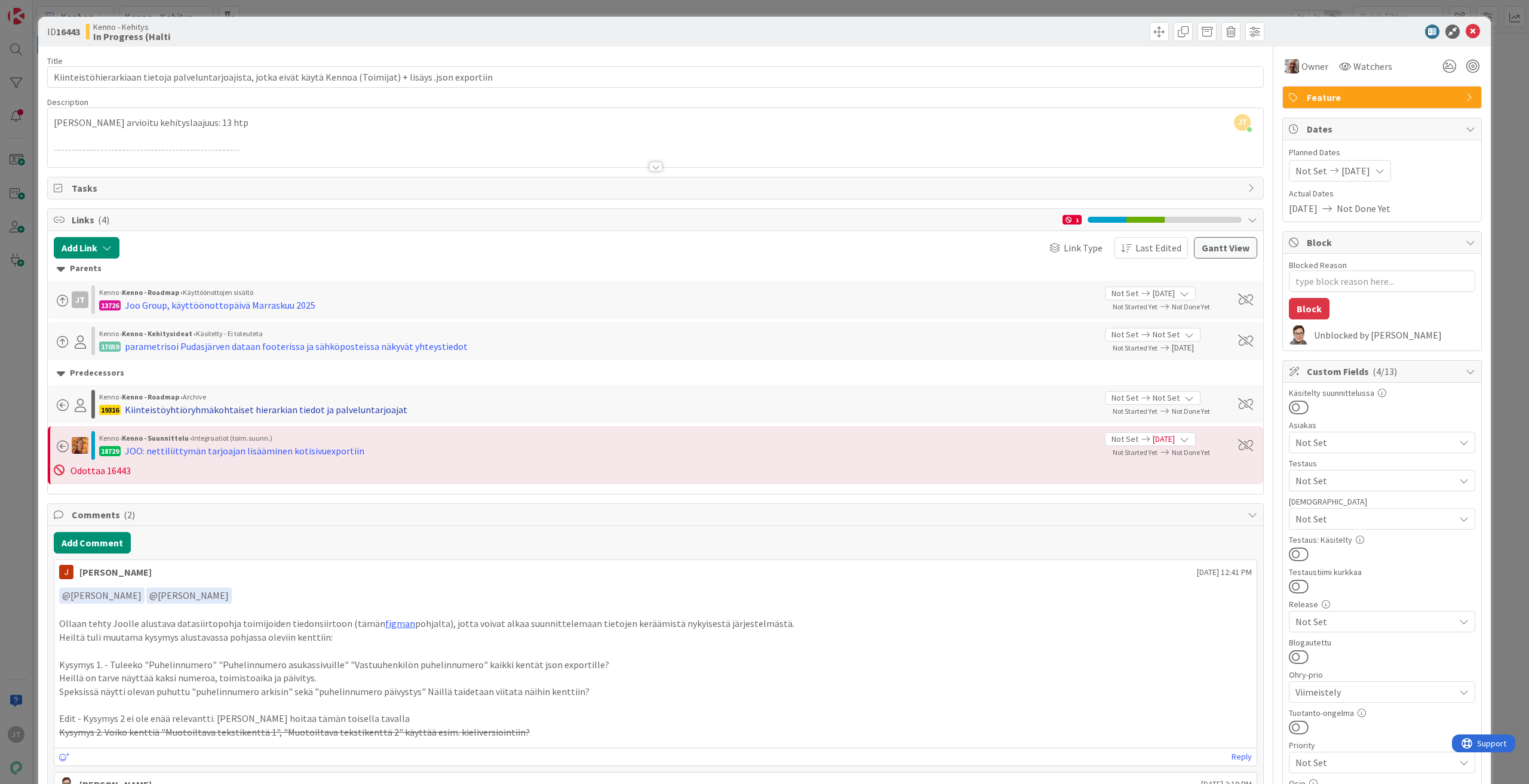
click at [347, 405] on div "Kiinteistöyhtiöryhmäkohtaiset hierarkian tiedot ja palveluntarjoajat" at bounding box center [266, 409] width 282 height 14
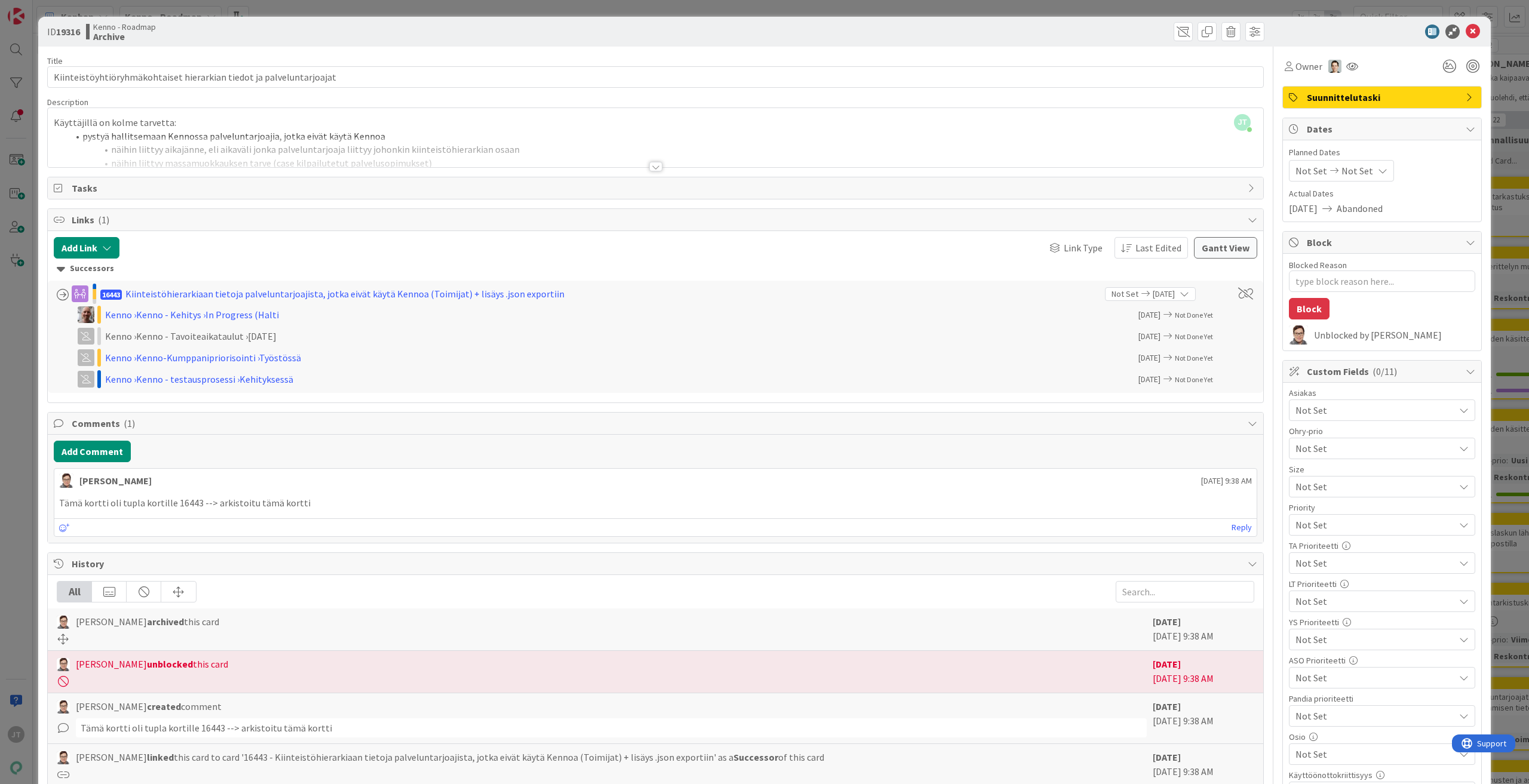
click at [650, 164] on div at bounding box center [655, 167] width 13 height 10
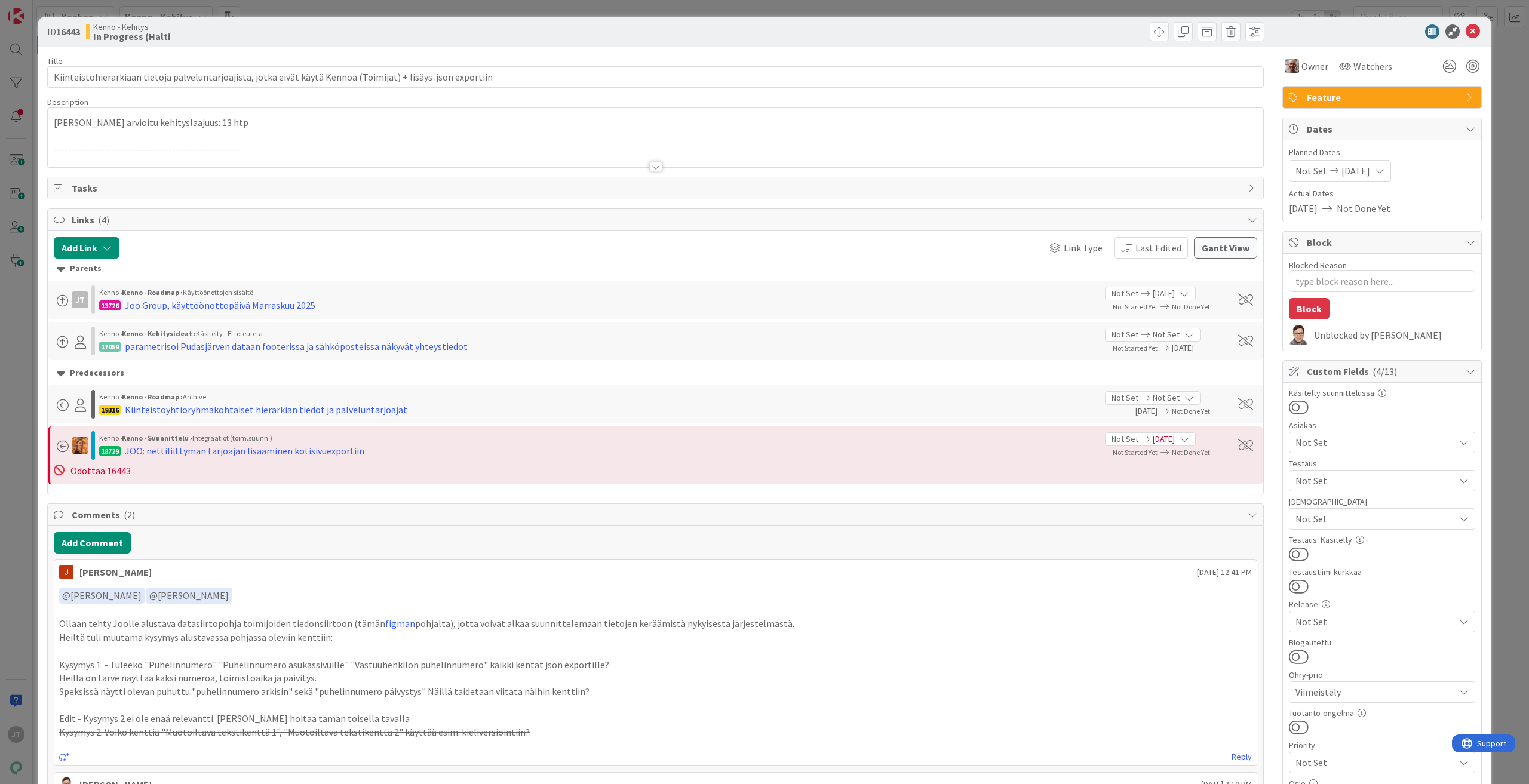
type textarea "x"
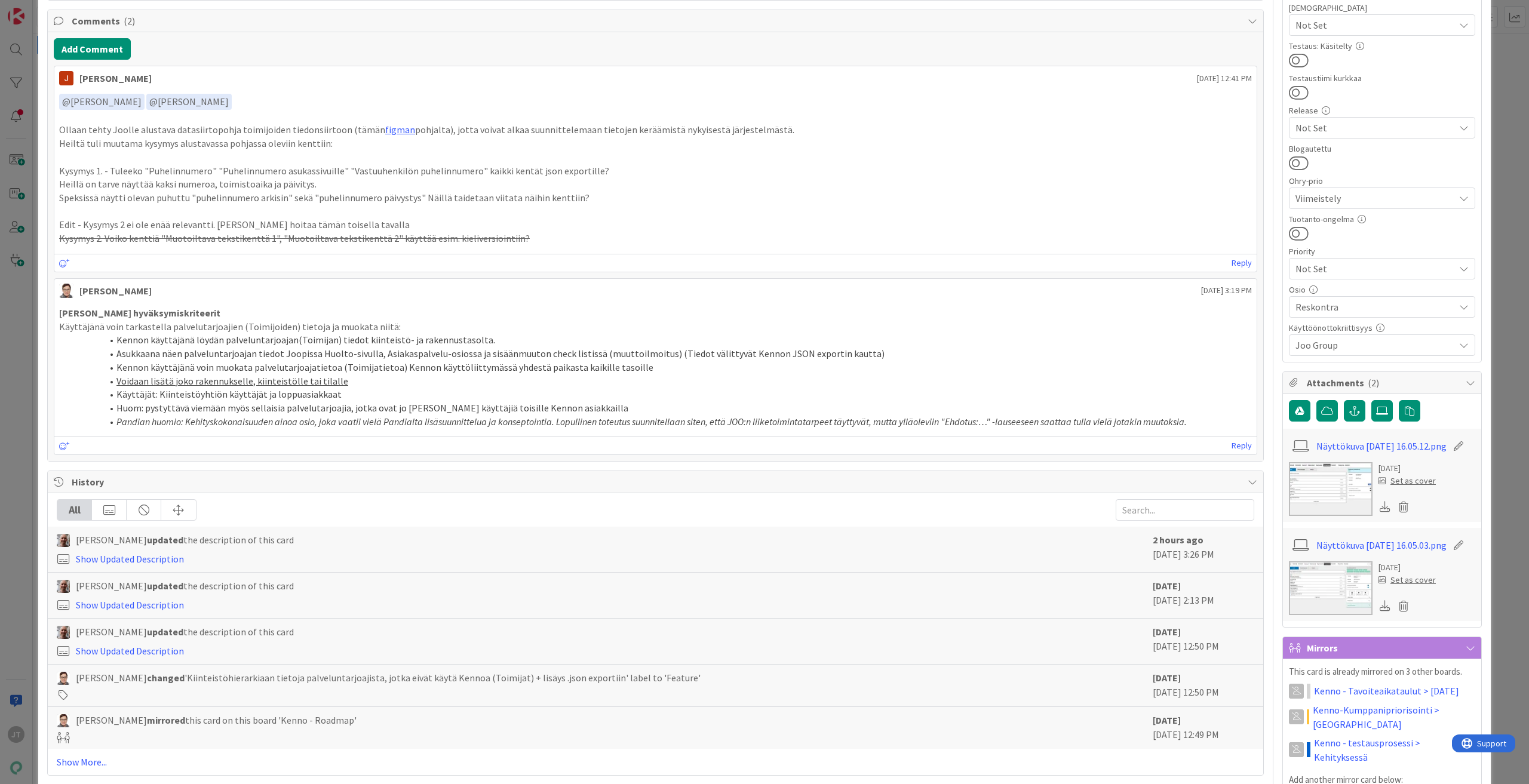
scroll to position [537, 0]
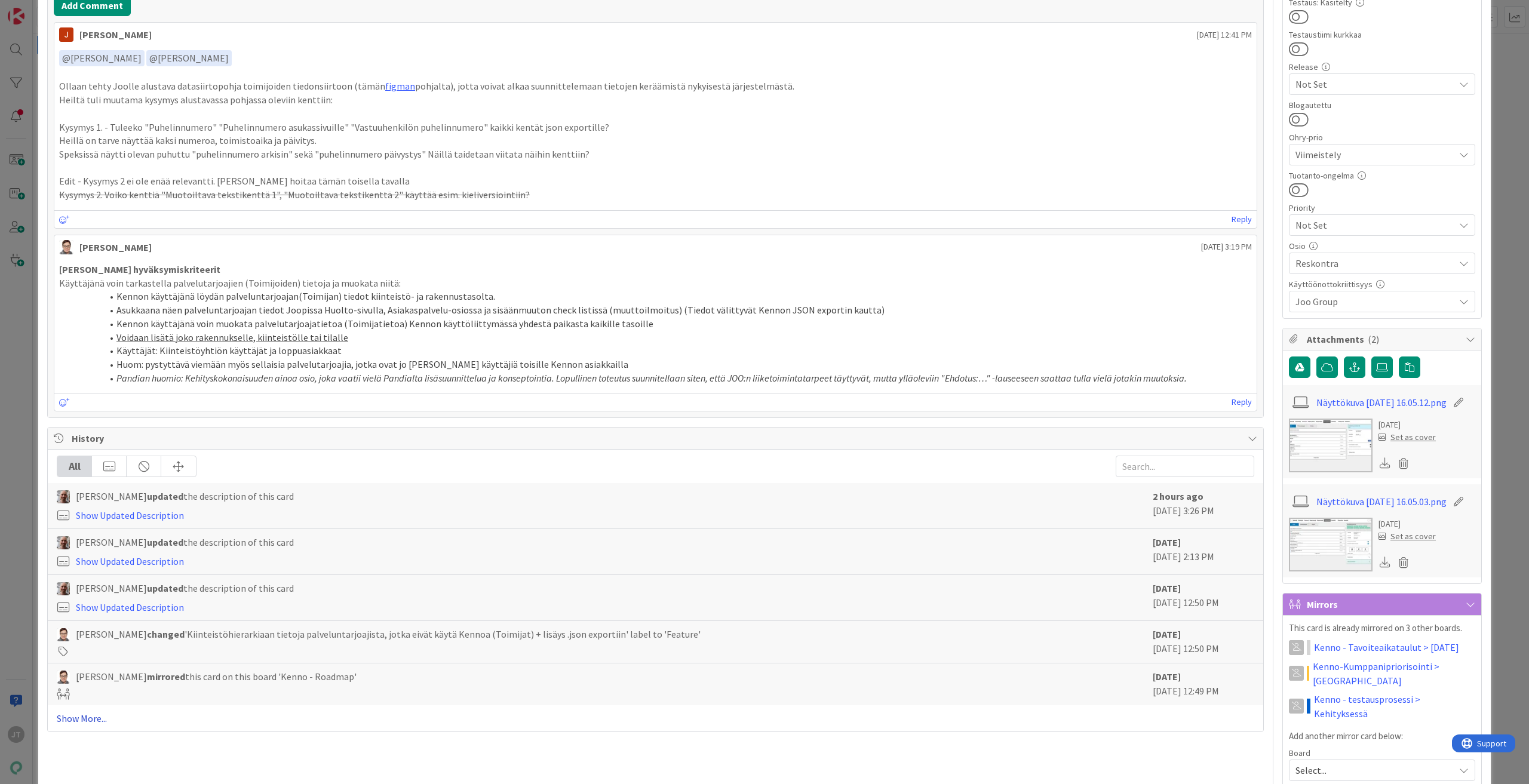
click at [79, 718] on link "Show More..." at bounding box center [655, 718] width 1197 height 14
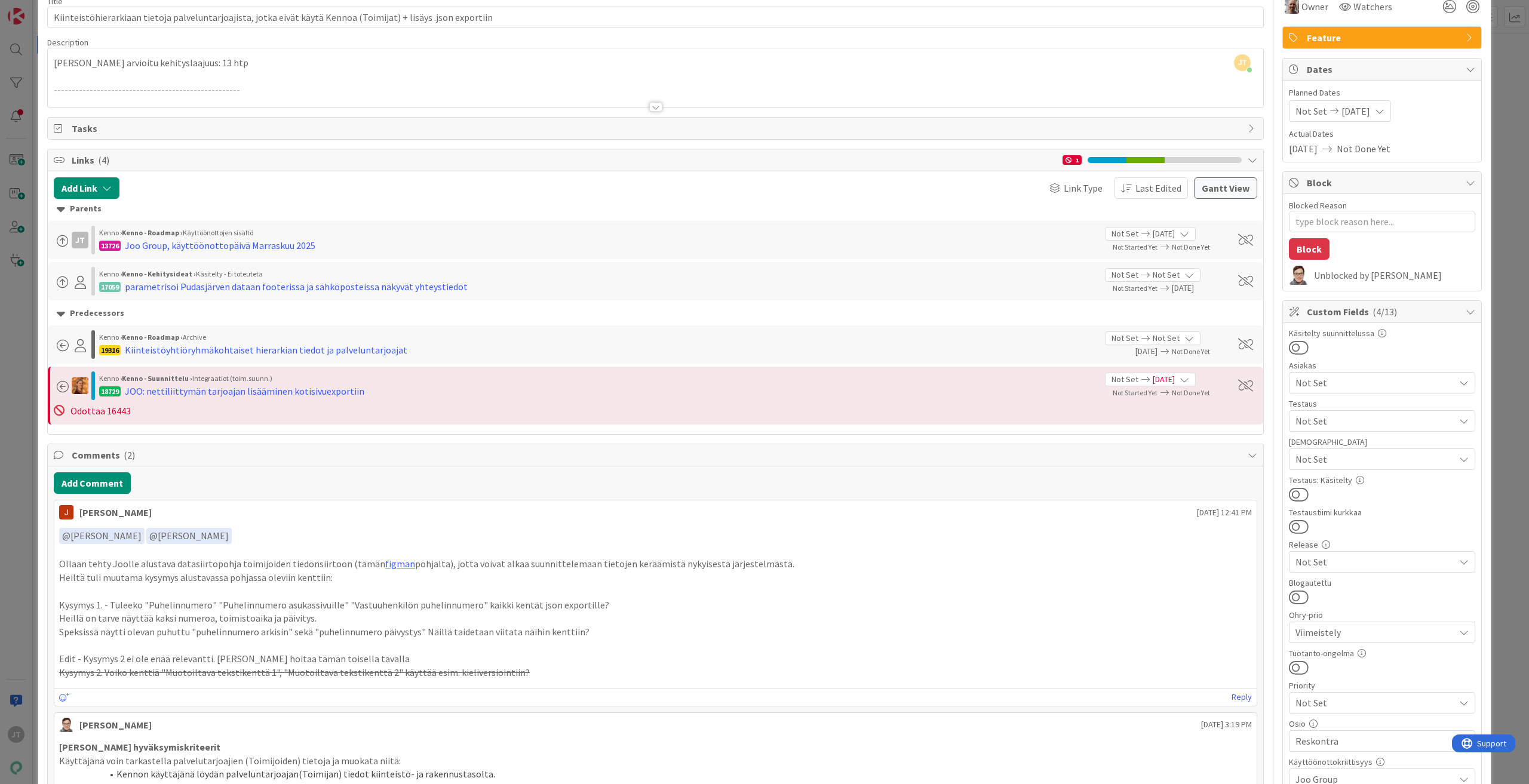
scroll to position [0, 0]
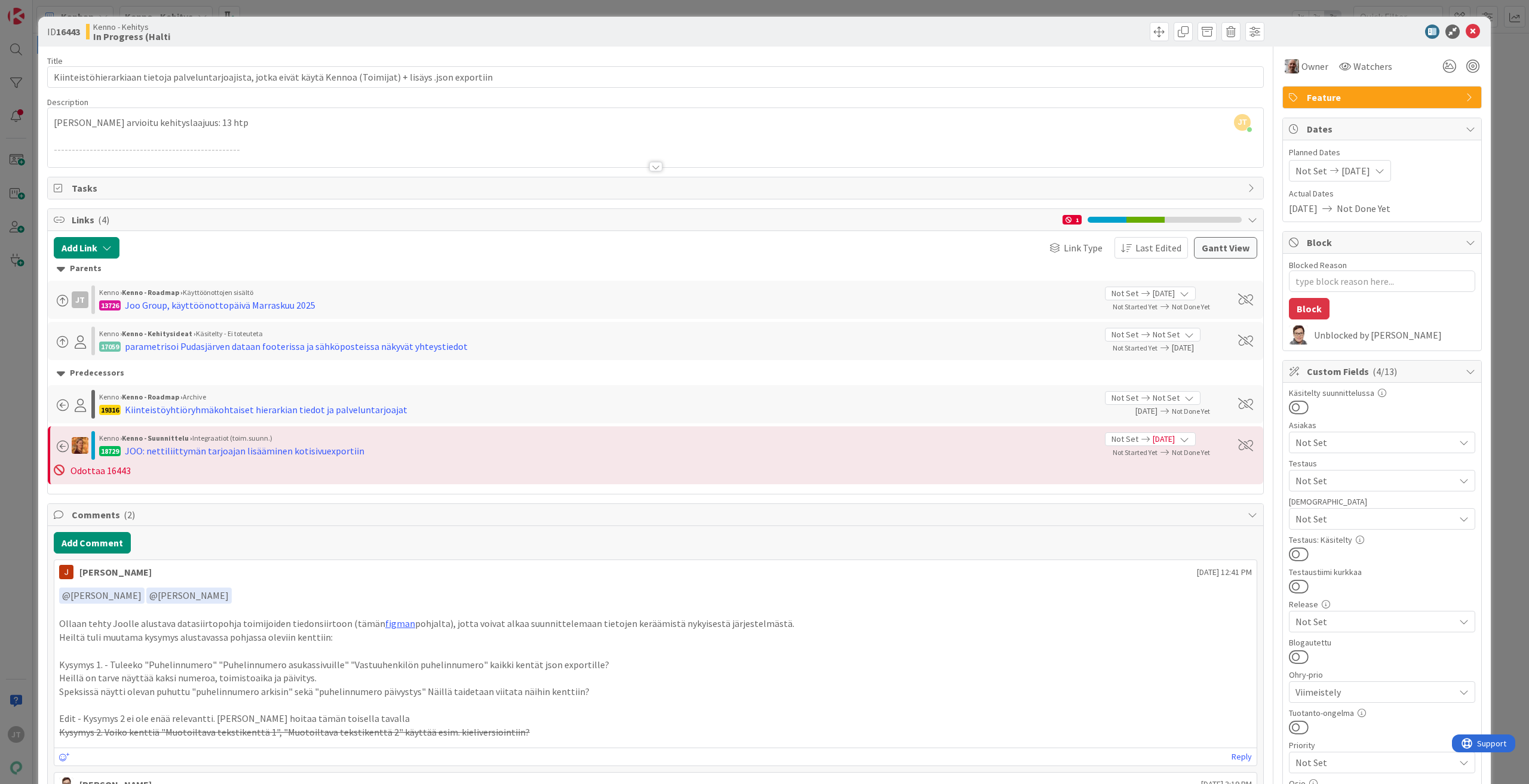
click at [659, 166] on div at bounding box center [656, 152] width 1216 height 30
